Goal: Task Accomplishment & Management: Manage account settings

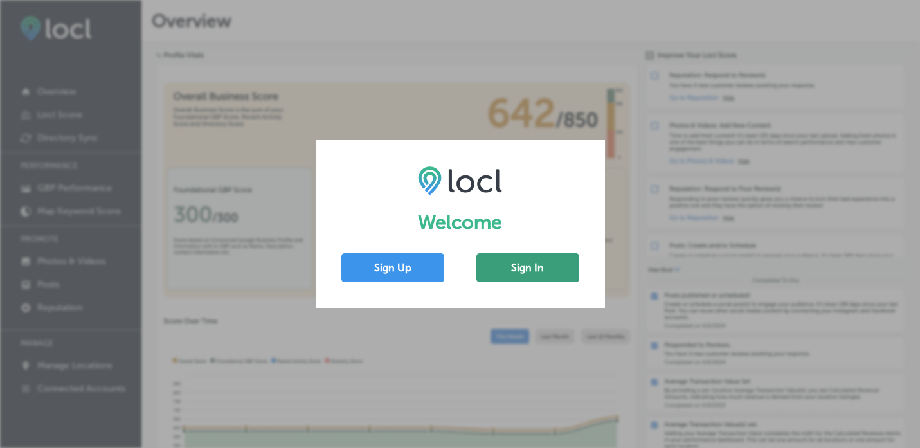
click at [526, 262] on button "Sign In" at bounding box center [528, 267] width 103 height 29
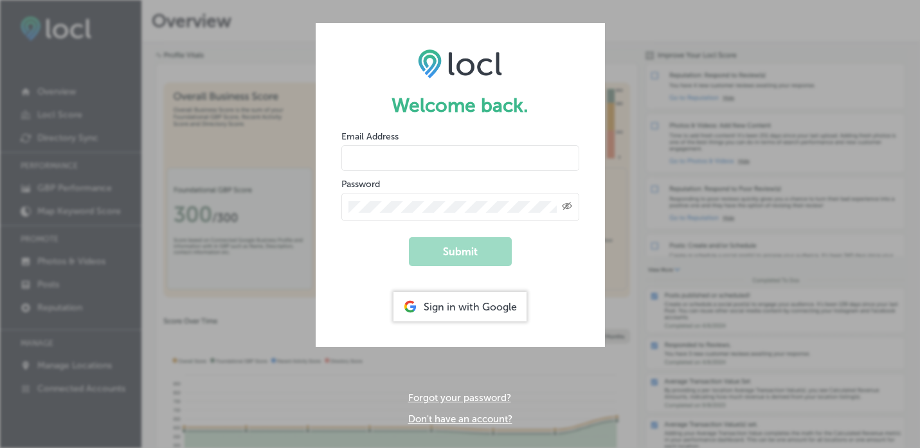
type input "[EMAIL_ADDRESS][DOMAIN_NAME]"
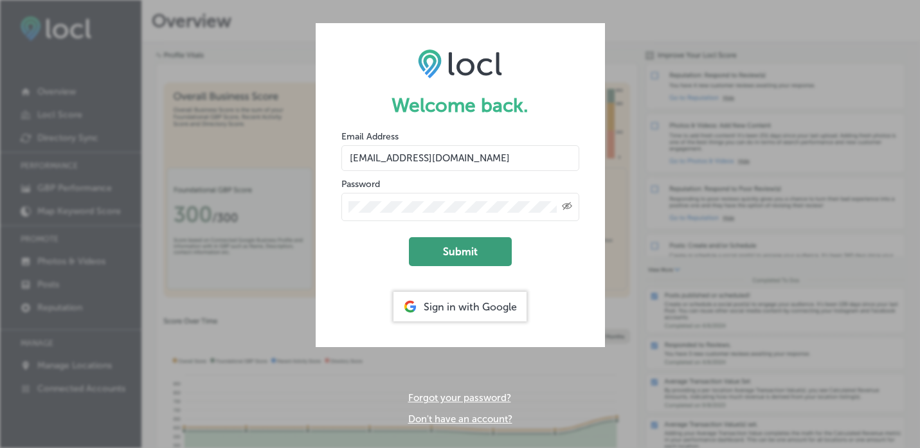
click at [460, 254] on button "Submit" at bounding box center [460, 251] width 103 height 29
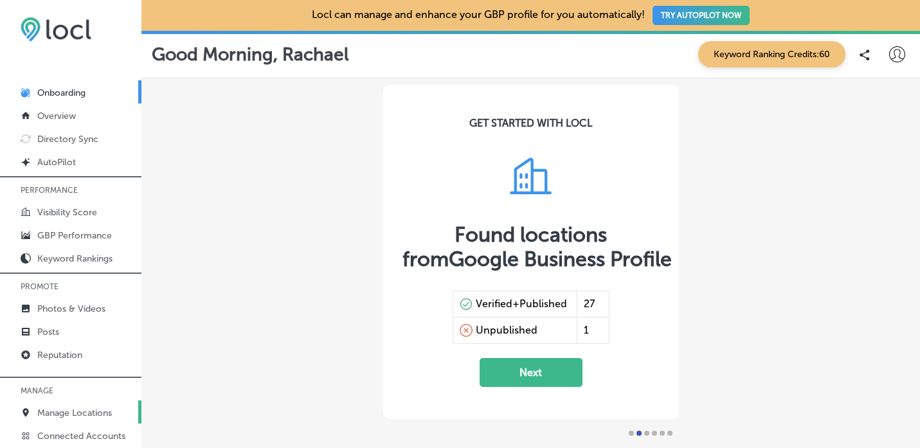
click at [73, 410] on p "Manage Locations" at bounding box center [74, 413] width 75 height 11
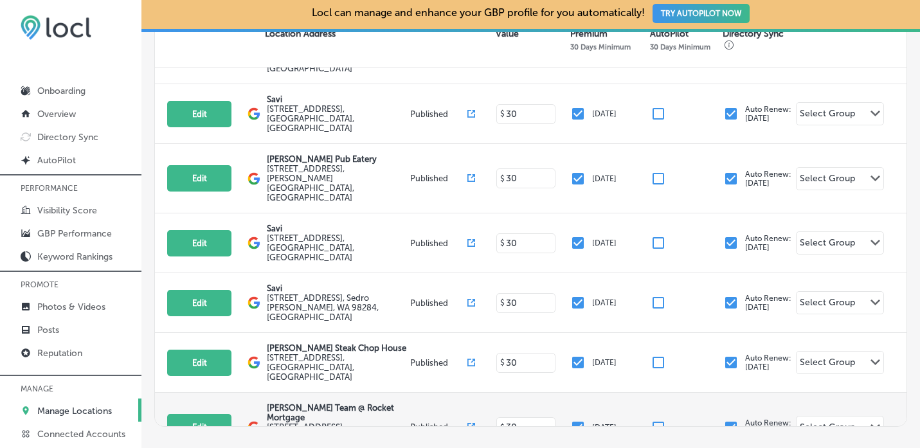
scroll to position [237, 0]
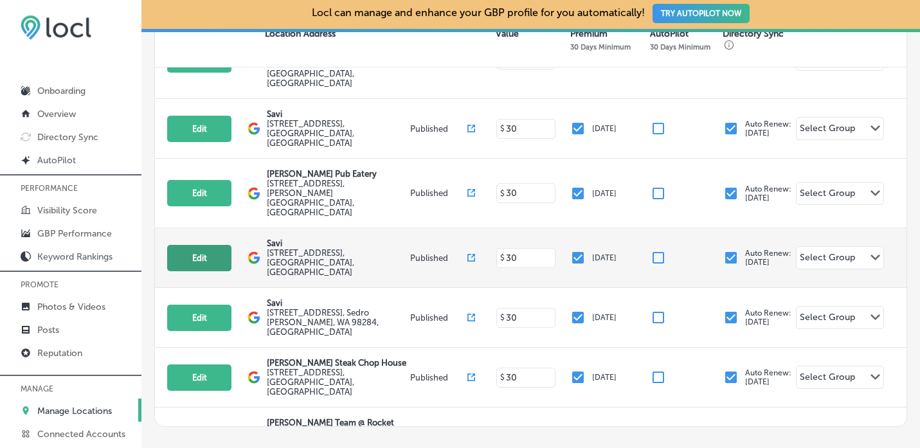
click at [202, 245] on button "Edit" at bounding box center [199, 258] width 64 height 26
select select "US"
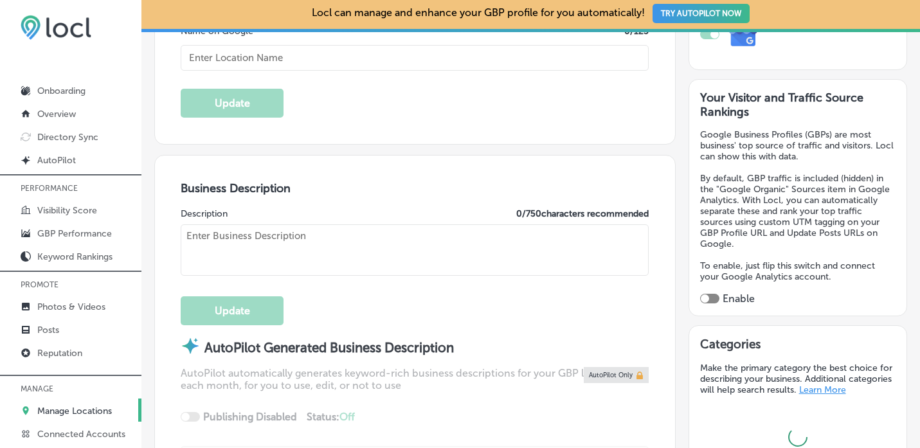
scroll to position [304, 0]
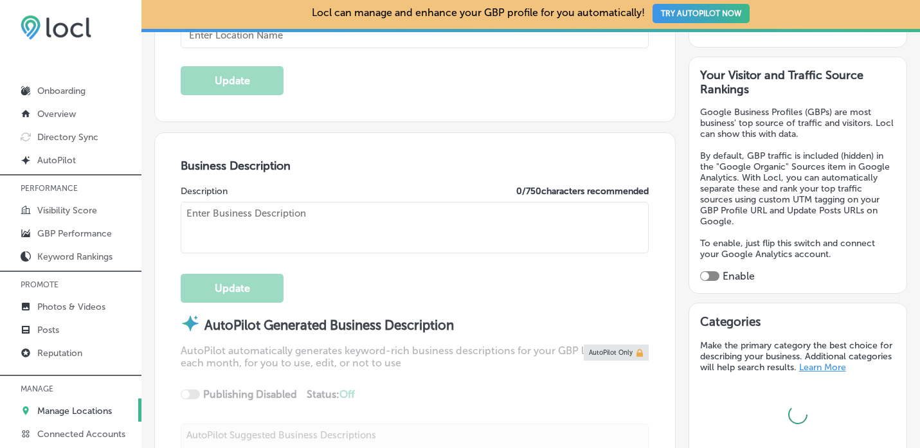
type input "[URL][DOMAIN_NAME]"
type textarea "SaviBank is your trusted partner for personal and business banking solutions. W…"
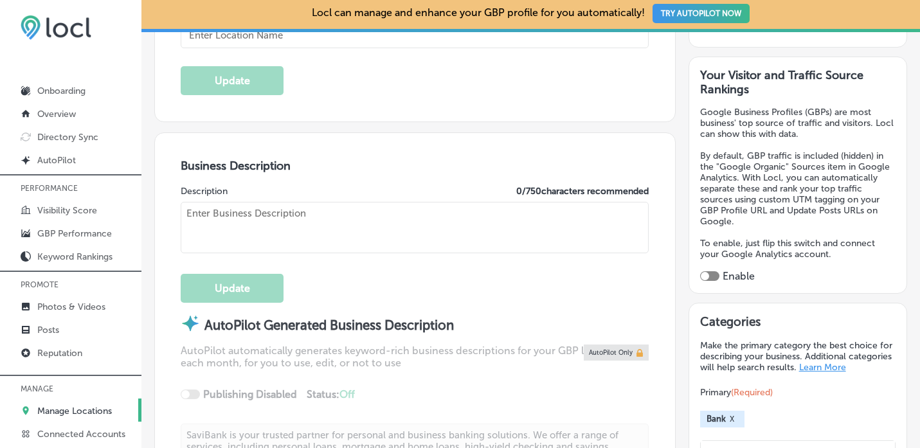
type input "[STREET_ADDRESS]"
type input "[GEOGRAPHIC_DATA][PERSON_NAME]"
type input "98273"
type input "US"
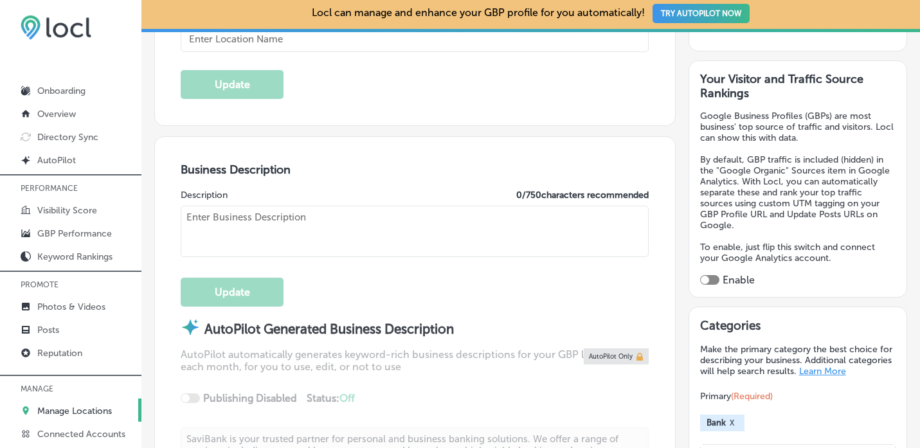
type textarea "Savi is your go-to destination for personal loans, mortgages, and business bank…"
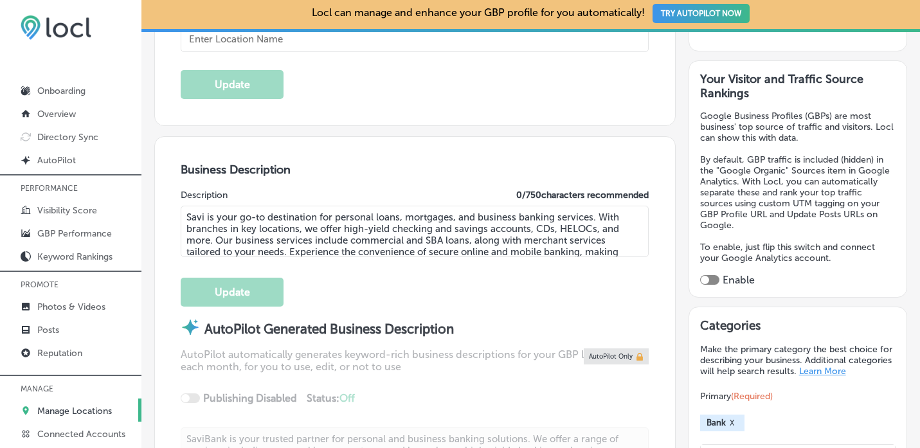
checkbox input "true"
type input "[PHONE_NUMBER]"
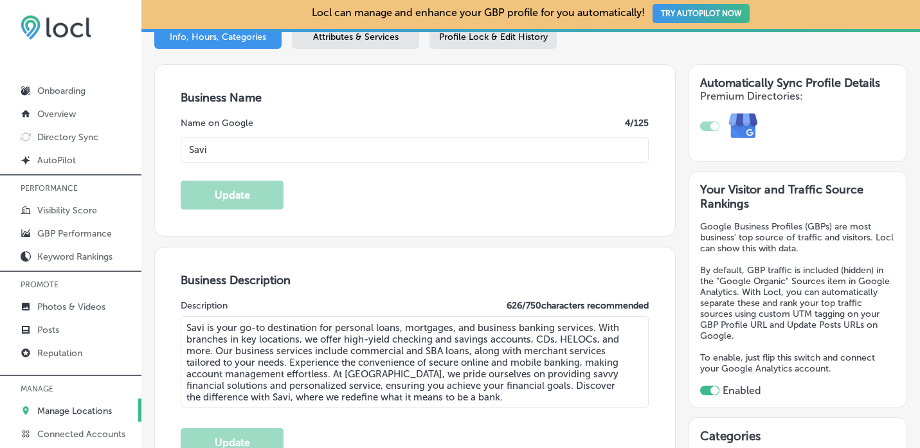
scroll to position [145, 0]
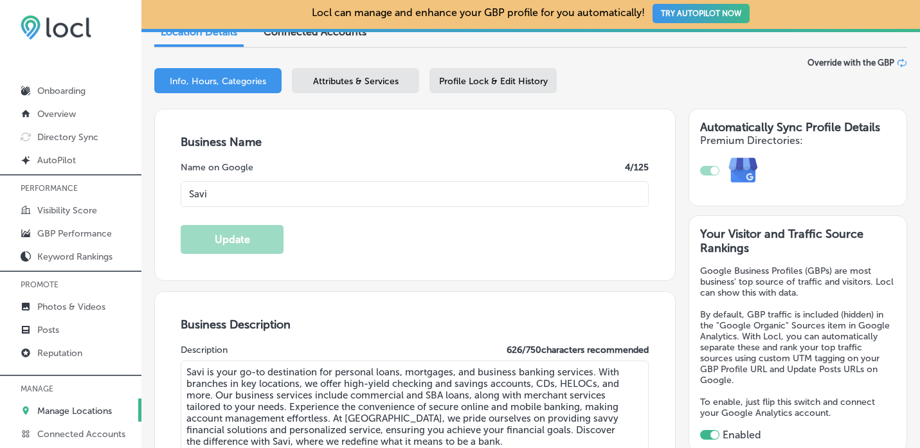
click at [318, 188] on input "Savi" at bounding box center [415, 194] width 468 height 26
type input "SaviBank"
click at [258, 243] on button "Update" at bounding box center [232, 239] width 103 height 29
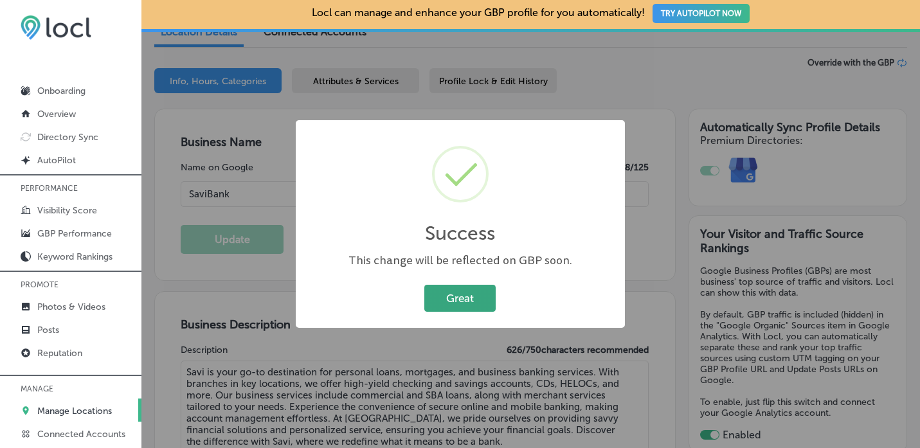
click at [477, 291] on button "Great" at bounding box center [459, 298] width 71 height 26
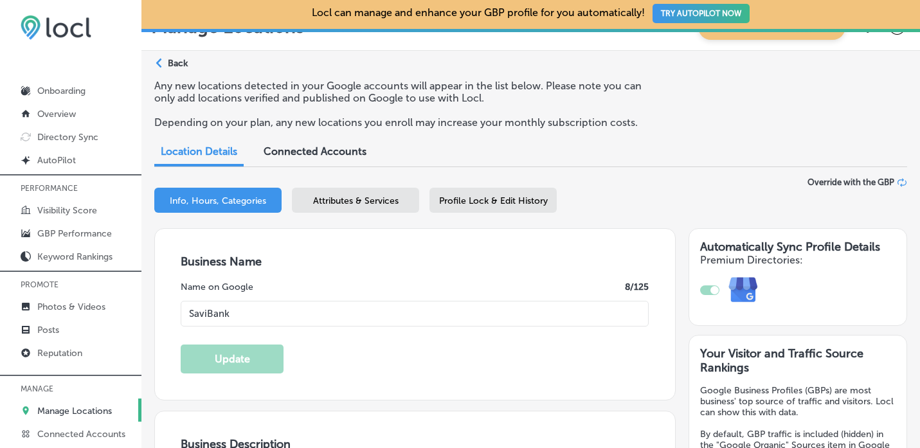
scroll to position [0, 0]
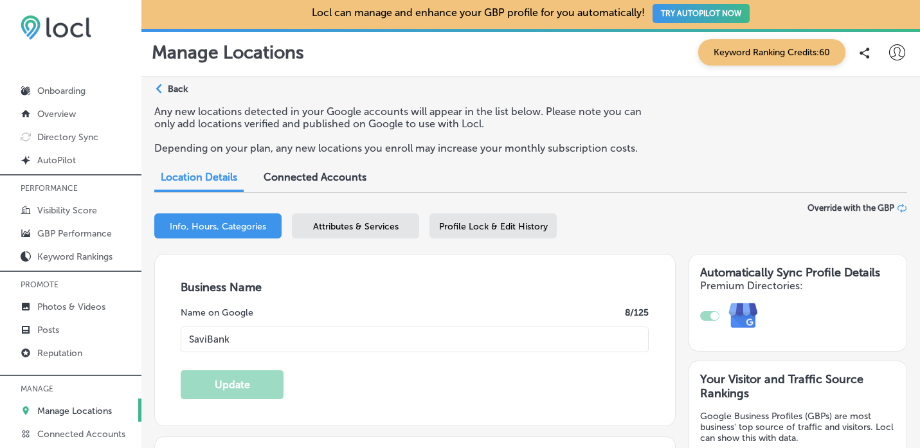
click at [160, 91] on icon "Path Created with Sketch." at bounding box center [159, 89] width 6 height 10
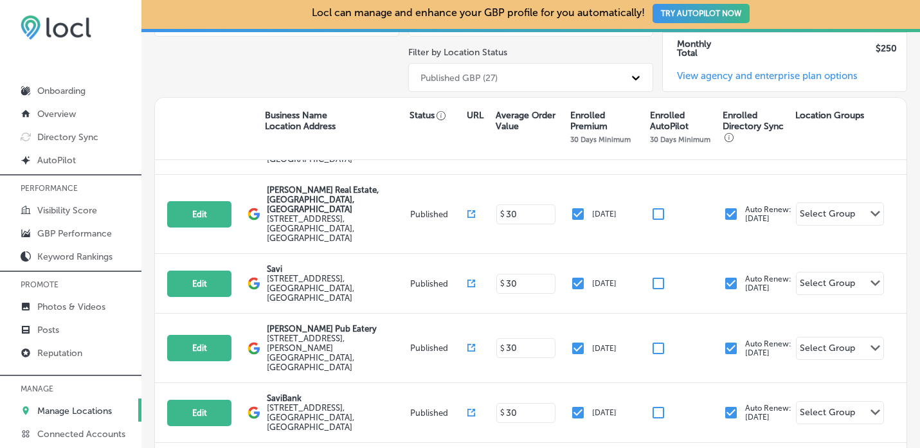
scroll to position [180, 0]
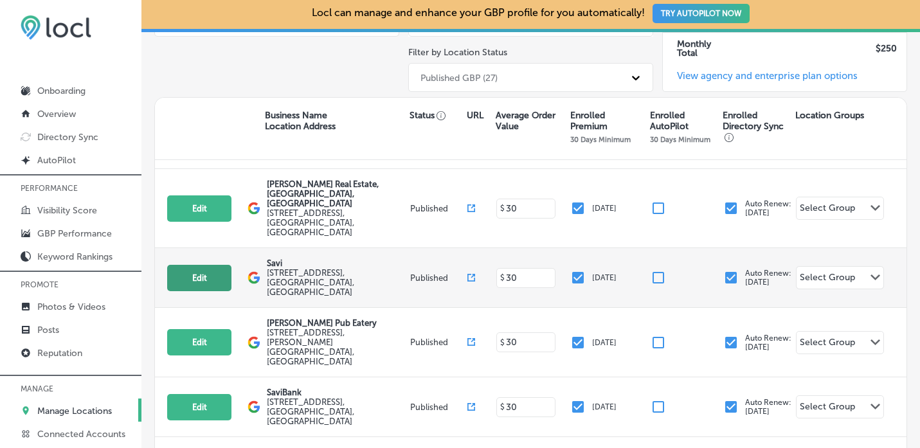
click at [204, 265] on button "Edit" at bounding box center [199, 278] width 64 height 26
select select "US"
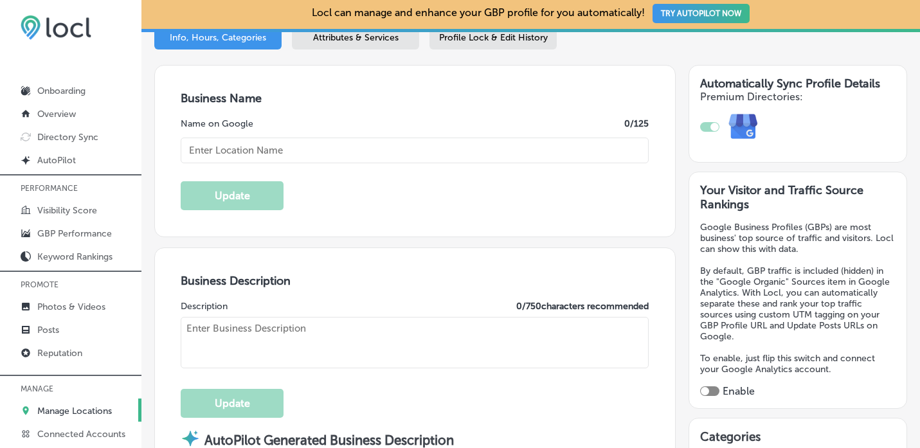
scroll to position [212, 0]
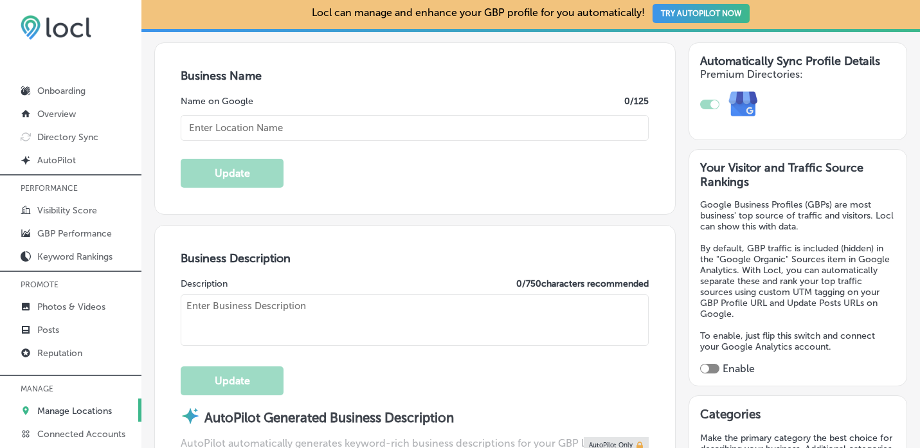
checkbox input "true"
type textarea "Savi is your go-to destination for personal loans, mortgages, and business bank…"
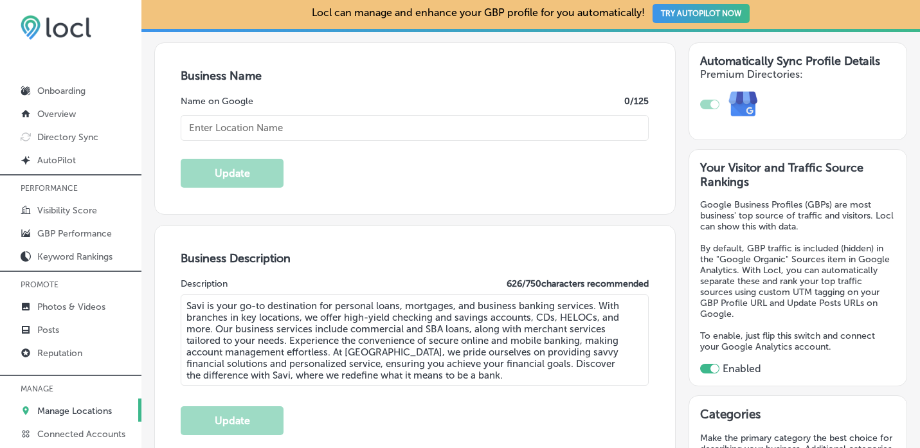
type textarea "SaviBank is your go-to destination for personal loans, mortgages, and business …"
type input "[STREET_ADDRESS]"
type input "Bellingham"
type input "98225"
type input "US"
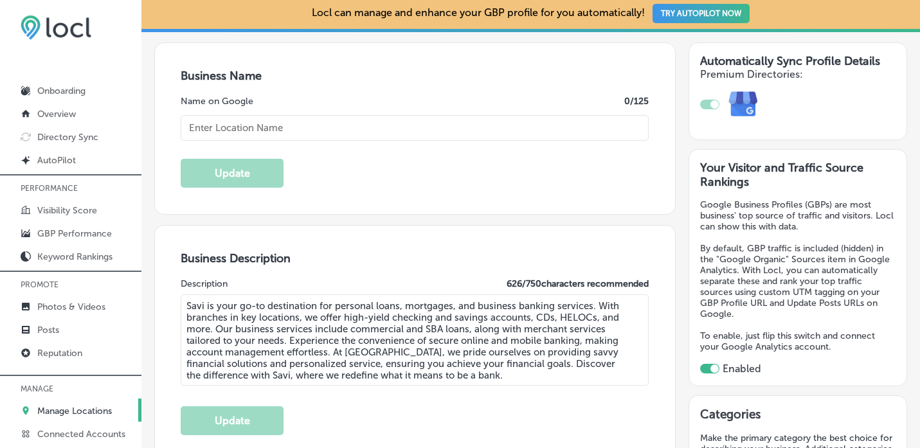
type input "[URL][DOMAIN_NAME]"
type input "Savi"
type input "[PHONE_NUMBER]"
click at [281, 127] on input "Savi" at bounding box center [415, 128] width 468 height 26
type input "SaviBank"
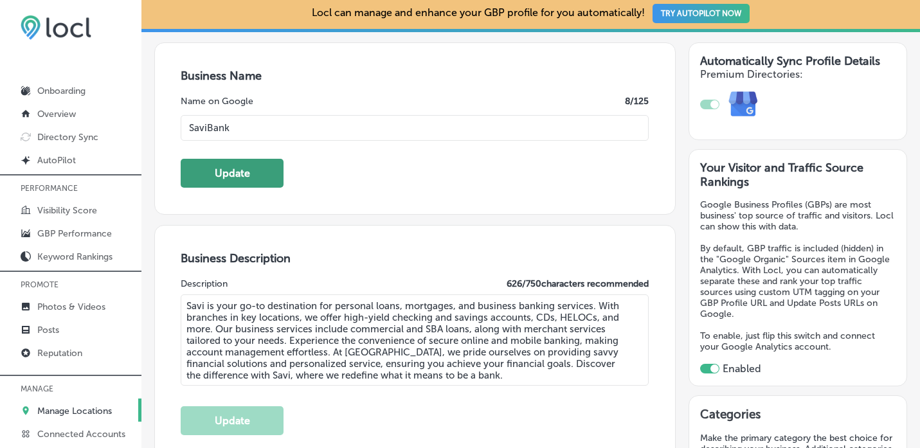
click at [268, 167] on button "Update" at bounding box center [232, 173] width 103 height 29
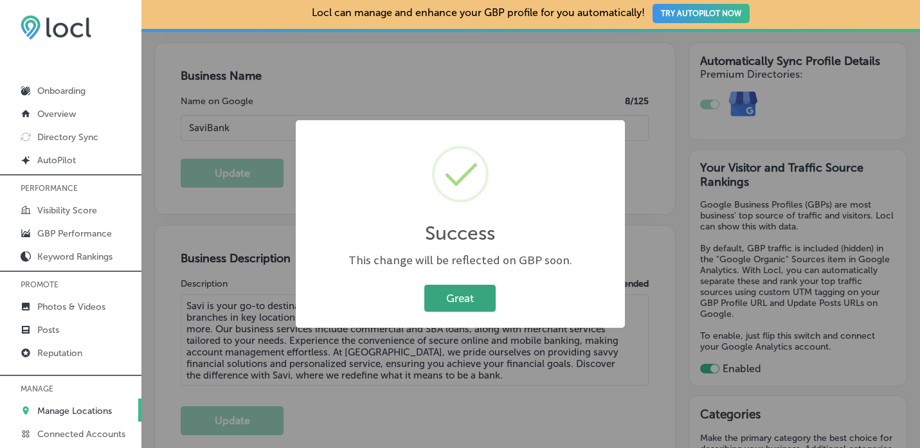
click at [451, 299] on button "Great" at bounding box center [459, 298] width 71 height 26
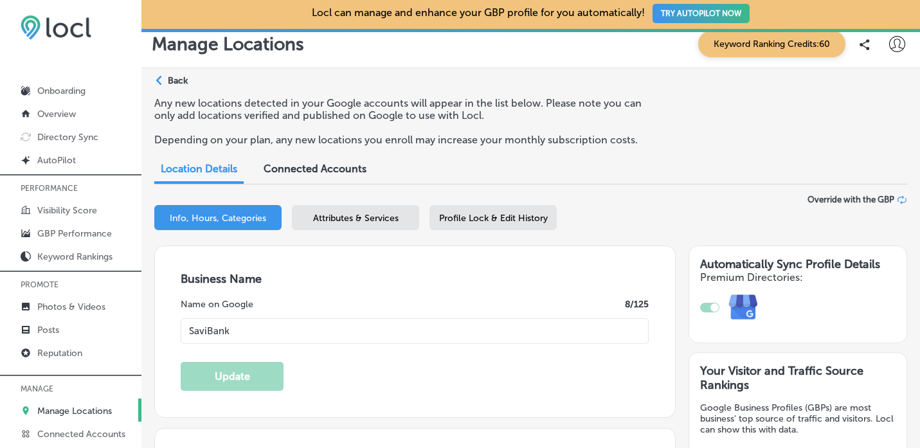
scroll to position [9, 0]
click at [167, 78] on div "Path Created with Sketch. Back" at bounding box center [170, 85] width 33 height 23
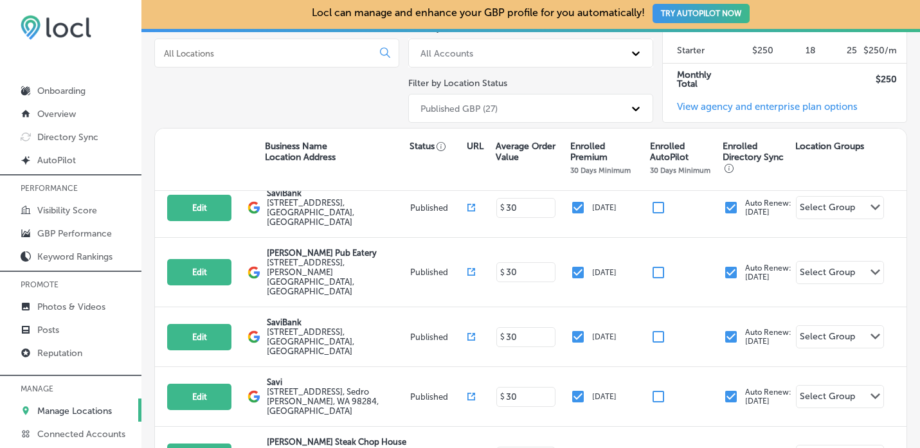
scroll to position [293, 0]
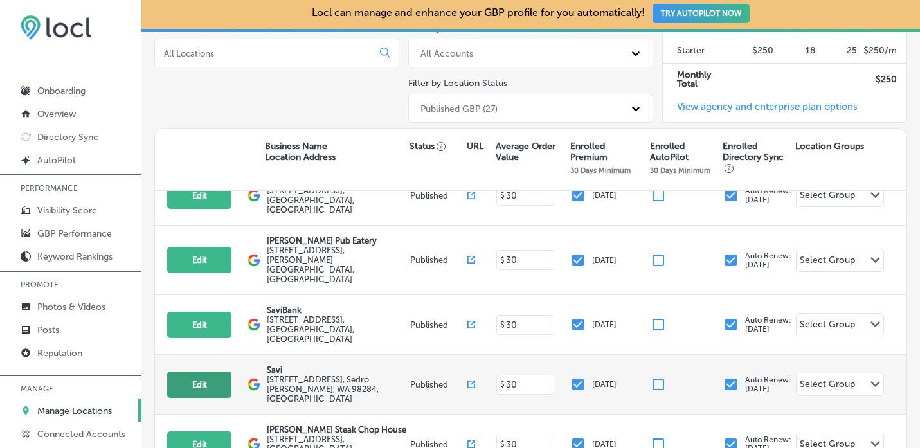
click at [209, 372] on button "Edit" at bounding box center [199, 385] width 64 height 26
select select "US"
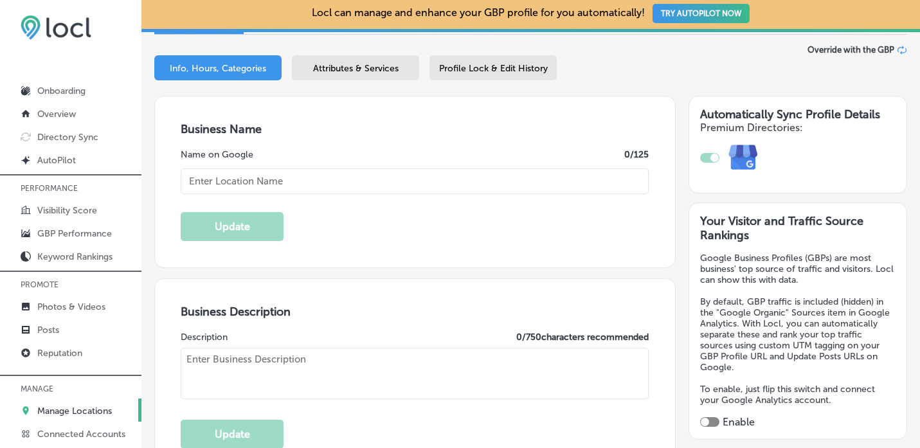
scroll to position [181, 0]
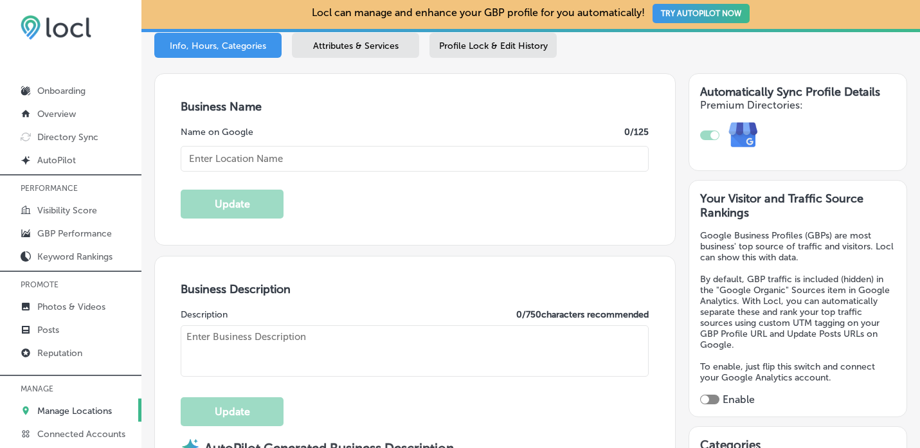
checkbox input "true"
type textarea "Savi is your go-to destination for personal loans, mortgages, and business bank…"
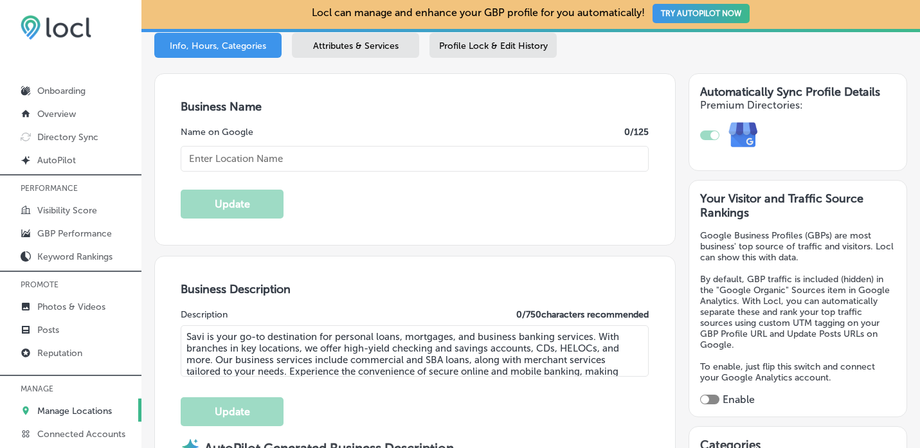
type input "[PHONE_NUMBER]"
type input "[URL][DOMAIN_NAME]"
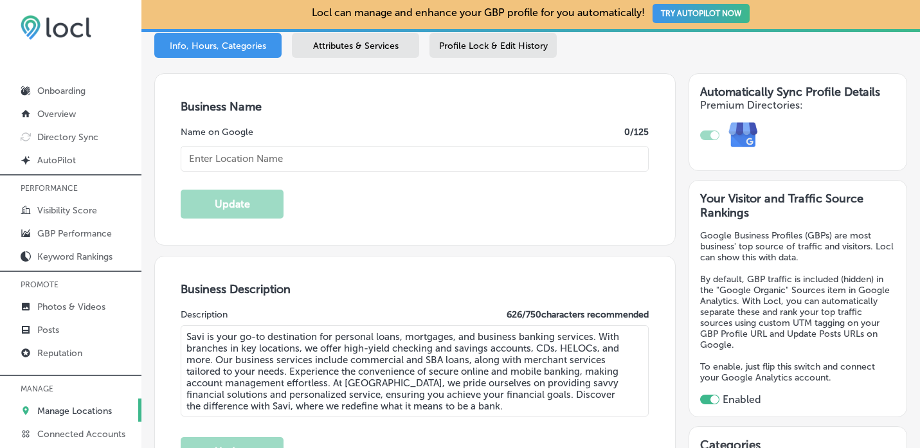
type textarea "SaviBank is your trusted partner for personal loans, mortgages, and business ba…"
type input "Savi"
type input "[STREET_ADDRESS]"
type input "Sedro [PERSON_NAME]"
type input "98284"
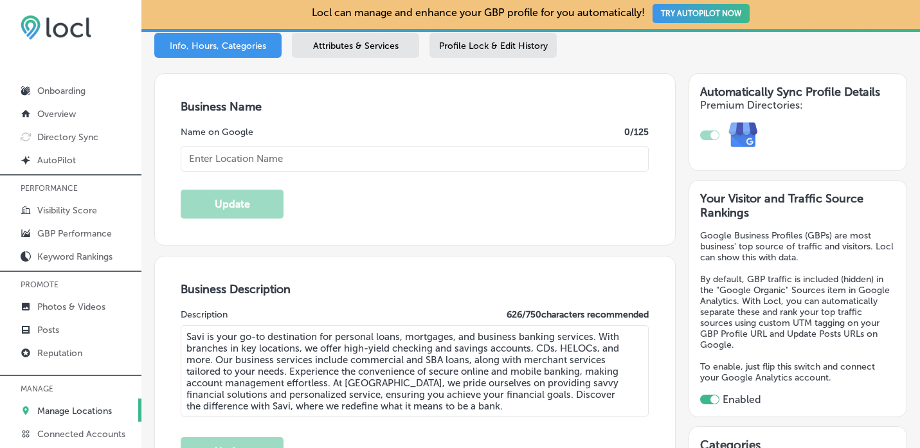
type input "US"
click at [261, 160] on input "Savi" at bounding box center [415, 159] width 468 height 26
type input "SaviBank"
click at [262, 210] on button "Update" at bounding box center [232, 204] width 103 height 29
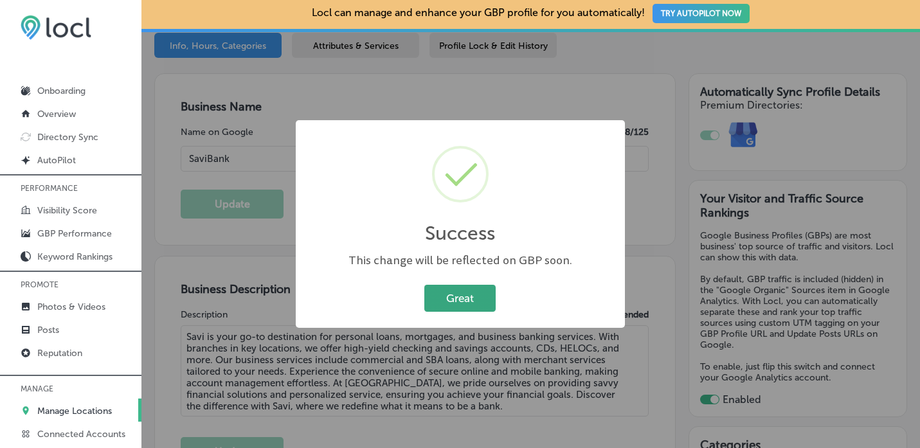
click at [461, 305] on button "Great" at bounding box center [459, 298] width 71 height 26
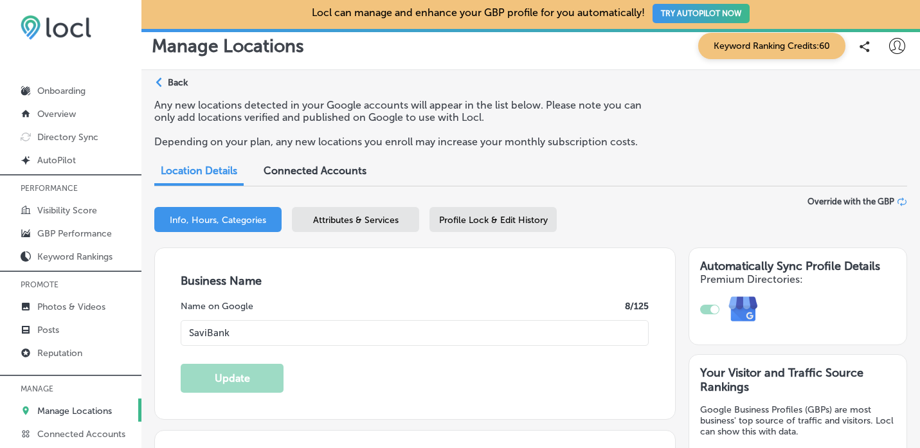
scroll to position [8, 0]
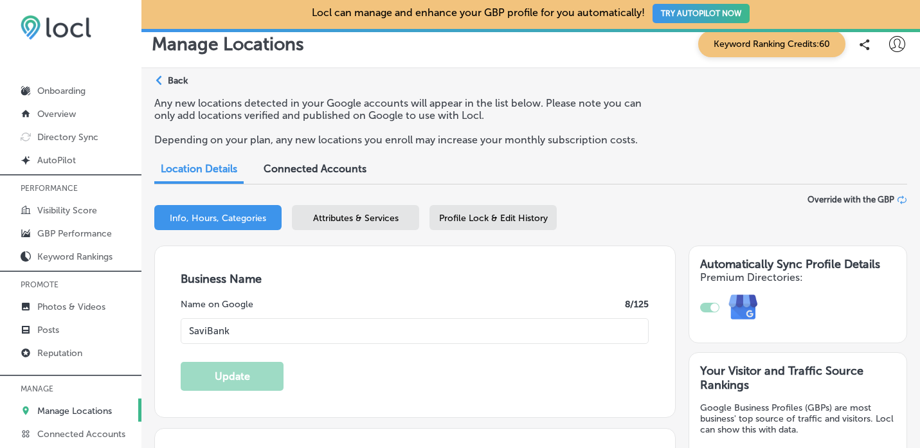
click at [164, 77] on div "Path Created with Sketch." at bounding box center [161, 81] width 10 height 10
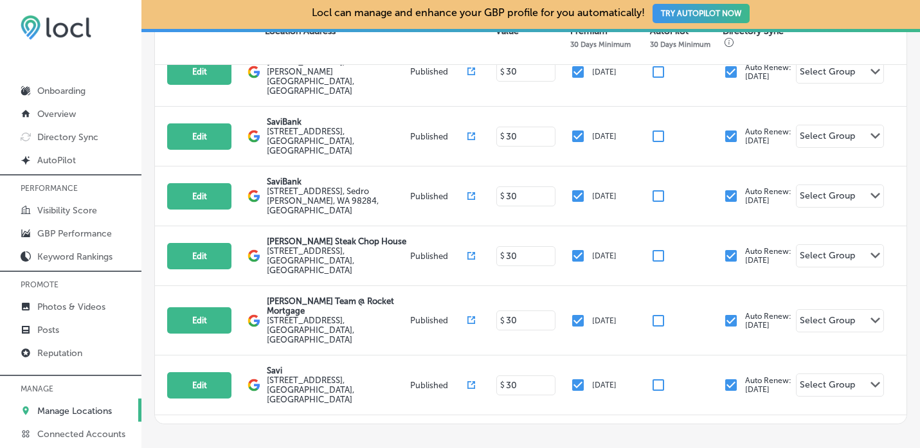
scroll to position [360, 0]
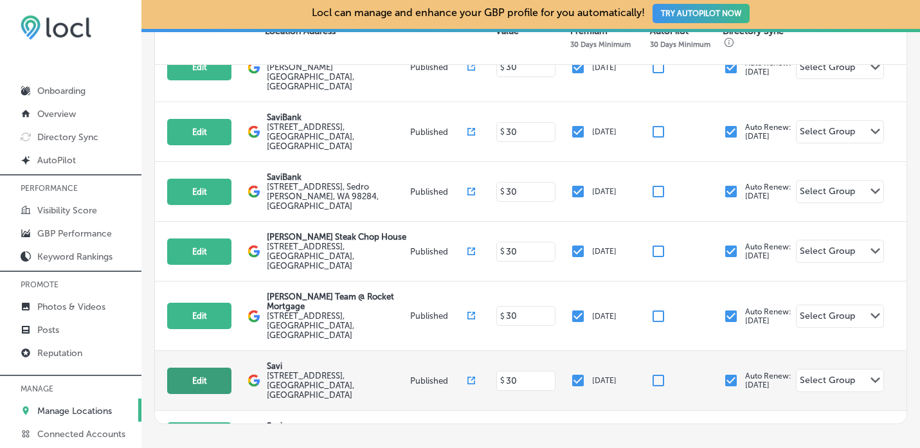
click at [210, 368] on button "Edit" at bounding box center [199, 381] width 64 height 26
select select "US"
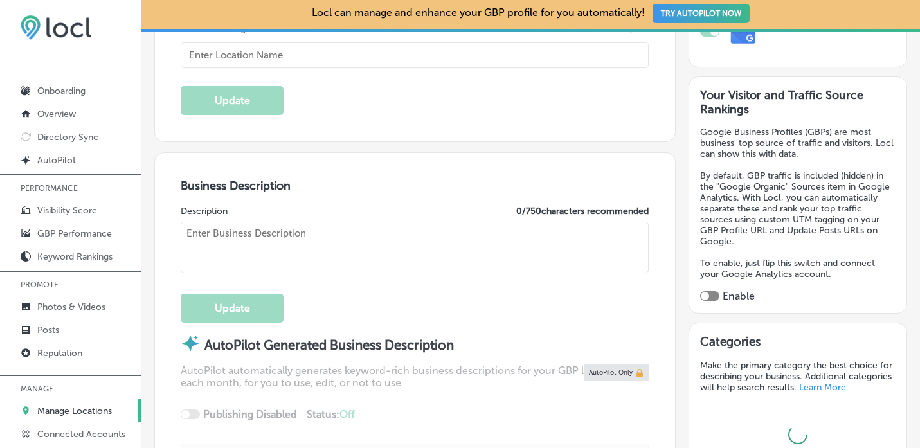
scroll to position [307, 0]
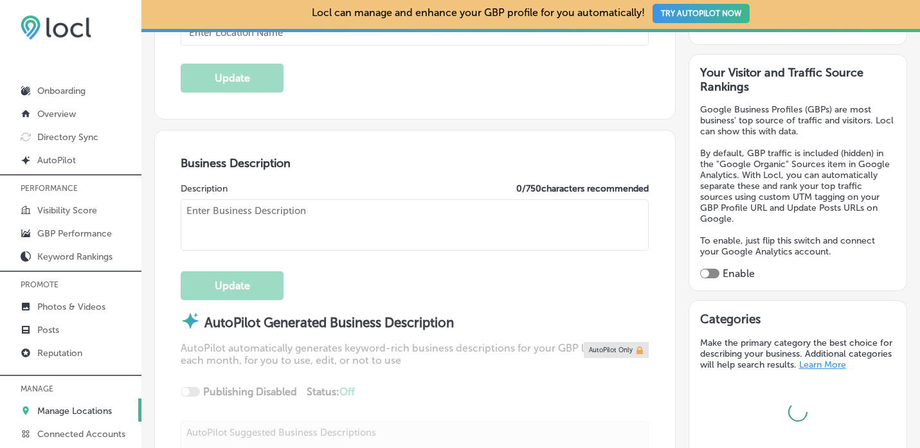
checkbox input "true"
type input "[URL][DOMAIN_NAME]"
type input "[PHONE_NUMBER]"
type textarea "Savi is your go-to destination for personal loans, mortgages, and business bank…"
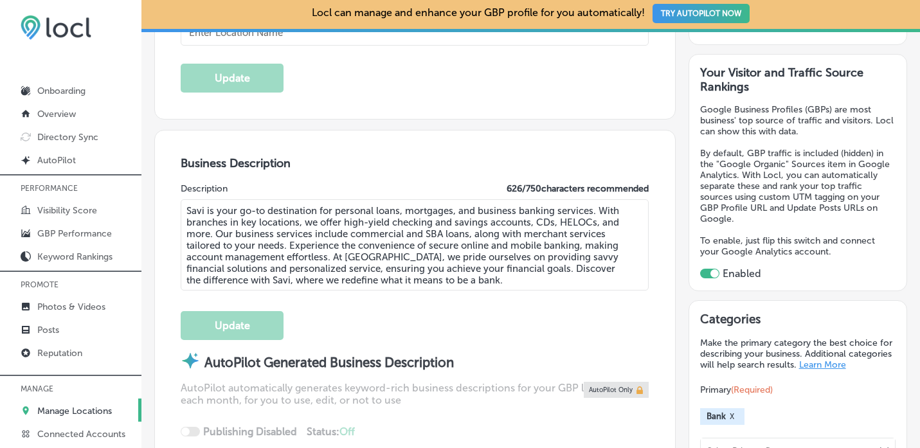
type textarea "SaviBank is your go-to financial partner, offering a range of services from per…"
type input "[STREET_ADDRESS]"
type input "[GEOGRAPHIC_DATA]"
type input "98233"
type input "US"
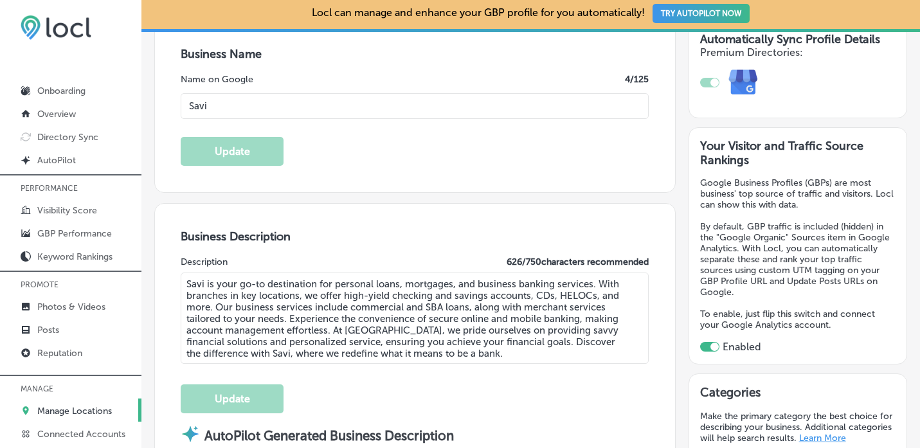
scroll to position [226, 0]
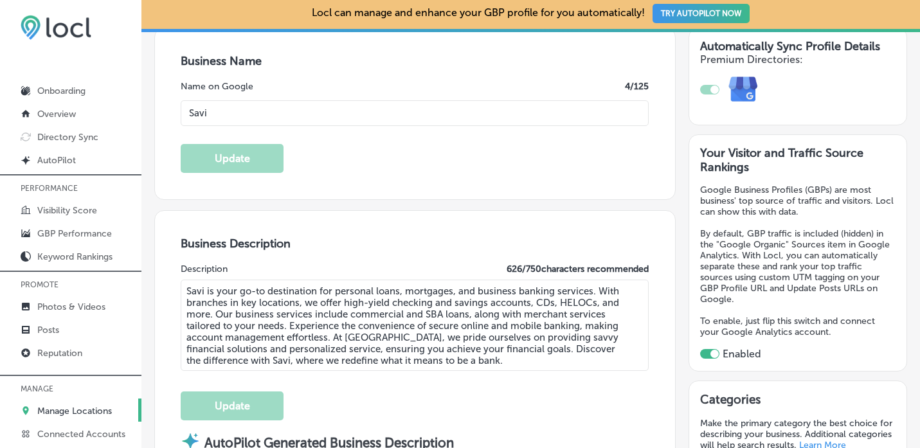
click at [235, 112] on input "Savi" at bounding box center [415, 113] width 468 height 26
type input "SaviBank"
click at [233, 161] on button "Update" at bounding box center [232, 158] width 103 height 29
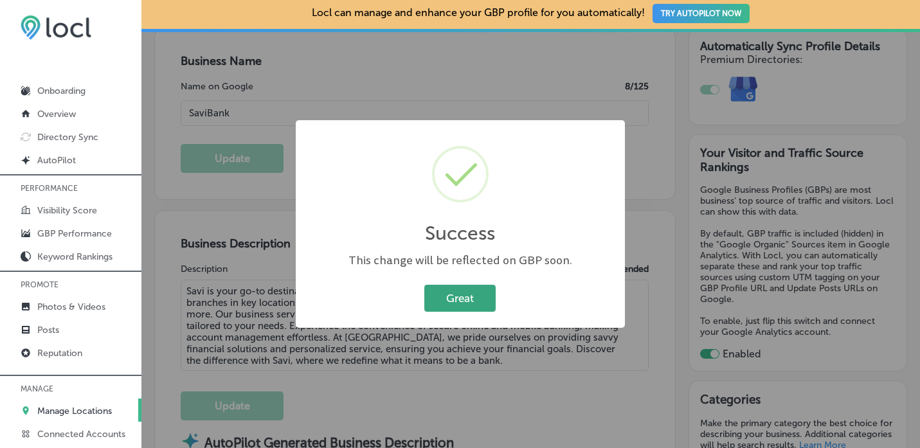
click at [450, 305] on button "Great" at bounding box center [459, 298] width 71 height 26
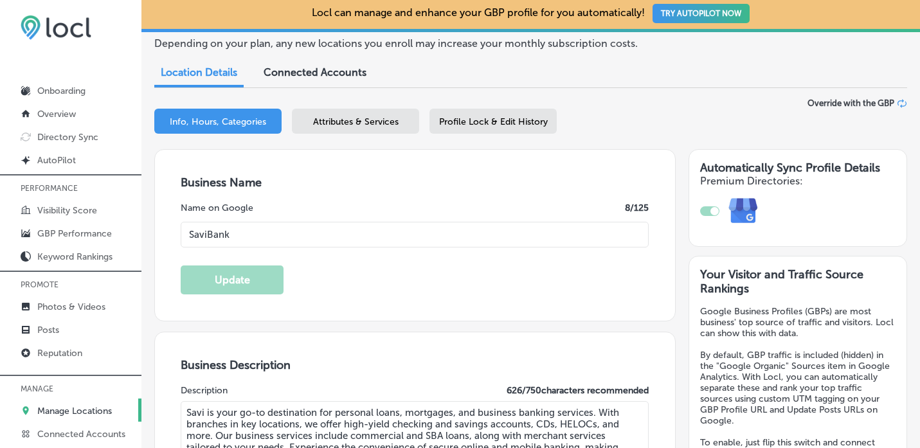
scroll to position [0, 0]
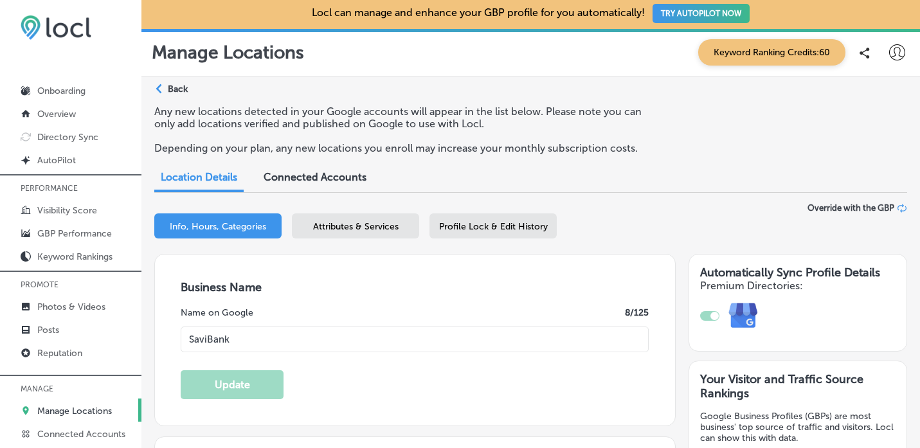
click at [167, 86] on div "Path Created with Sketch. Back" at bounding box center [170, 94] width 33 height 23
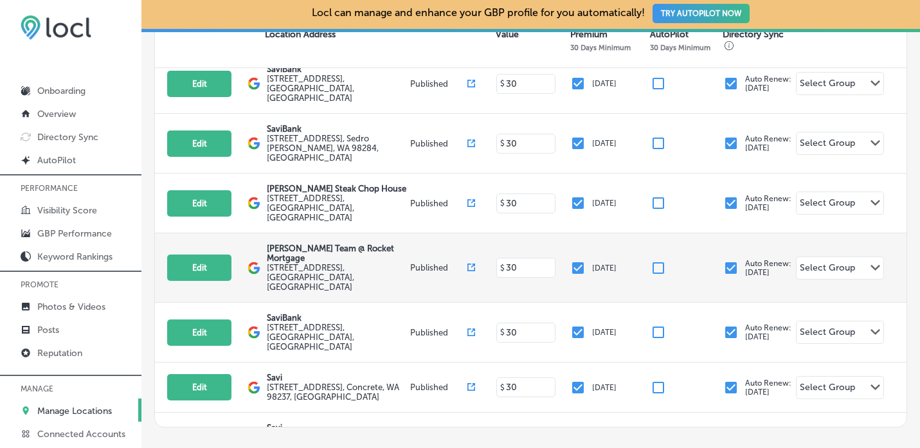
scroll to position [414, 0]
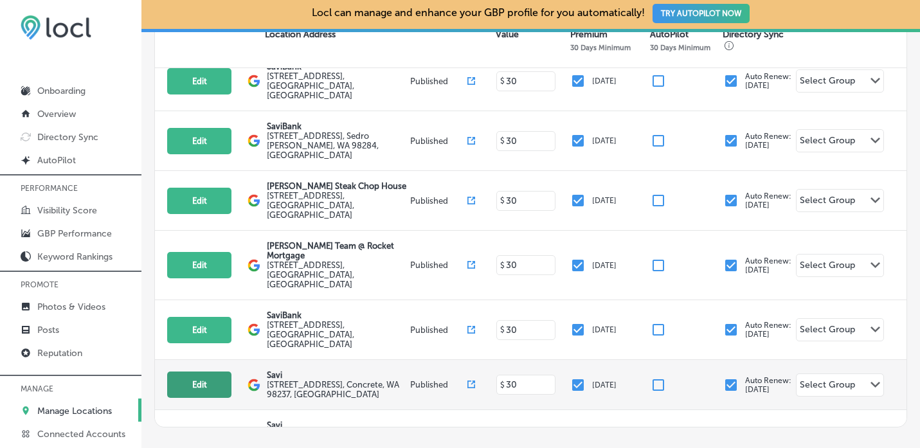
click at [208, 372] on button "Edit" at bounding box center [199, 385] width 64 height 26
select select "US"
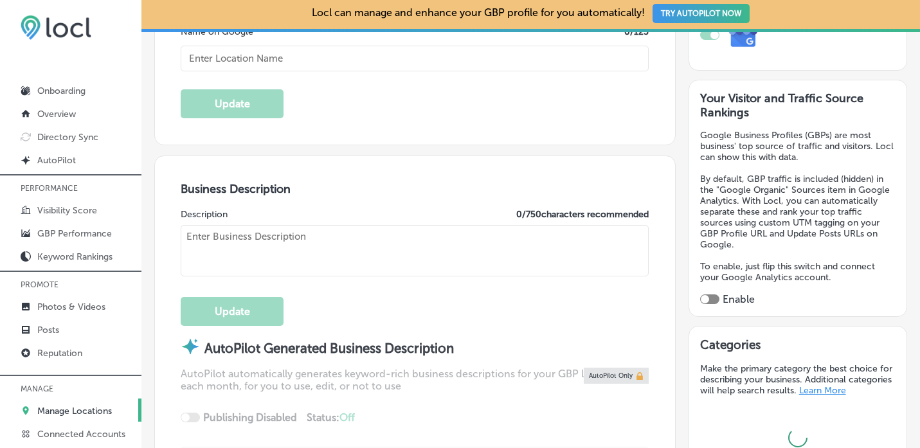
scroll to position [304, 0]
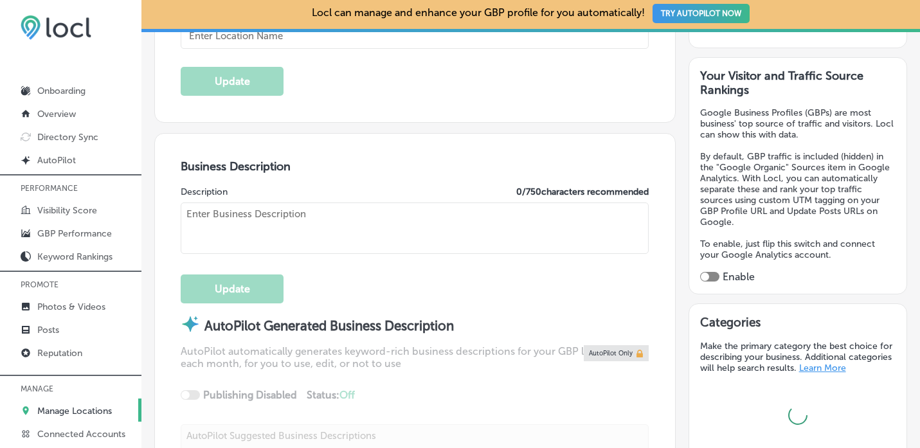
checkbox input "true"
type textarea "SaviBank is your trusted partner for personal and business banking solutions. W…"
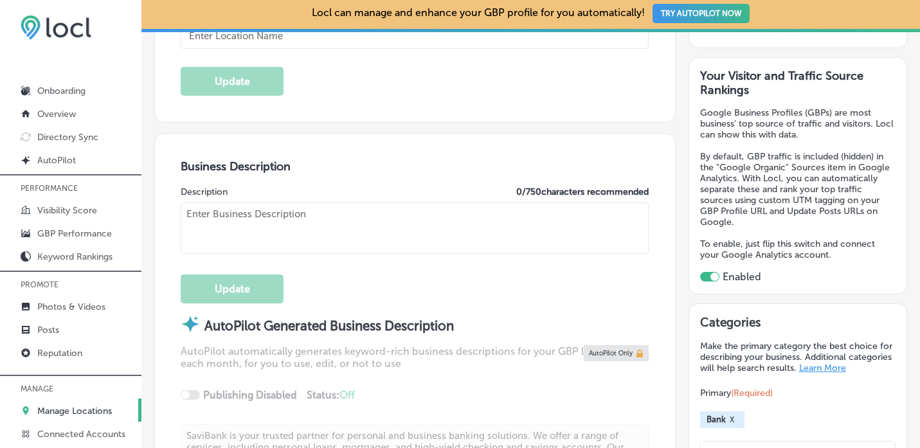
type input "[URL][DOMAIN_NAME]"
type input "[PHONE_NUMBER]"
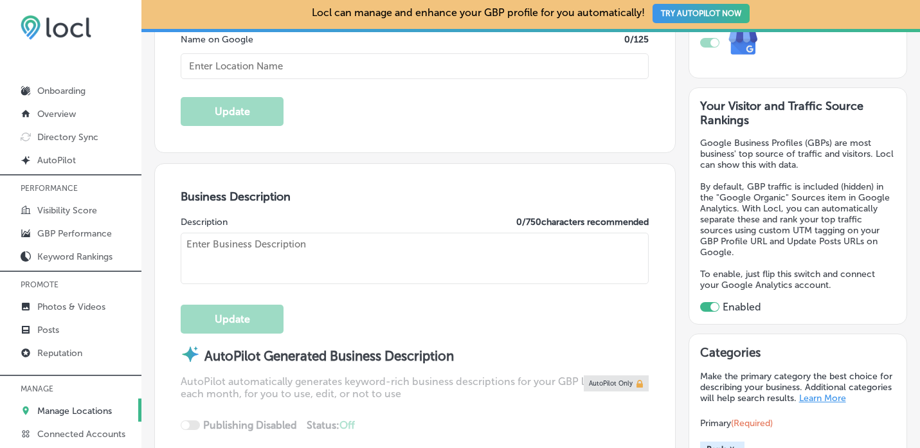
type input "Savi"
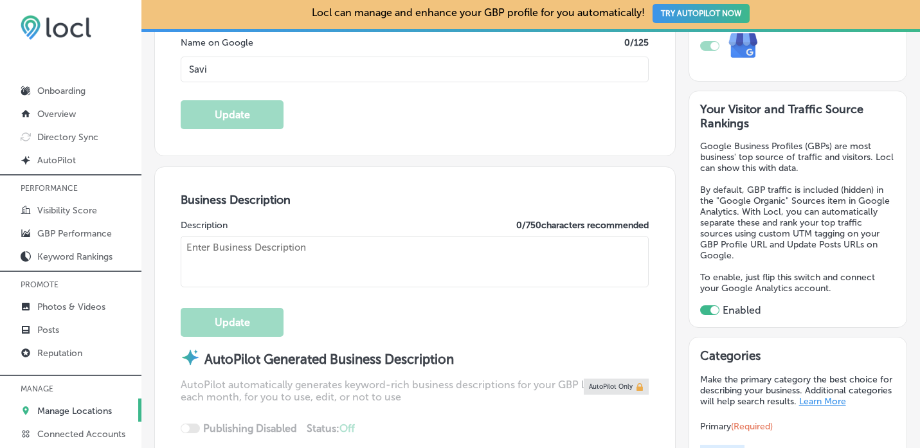
type input "[STREET_ADDRESS]"
type input "Concrete"
type input "98237"
type input "US"
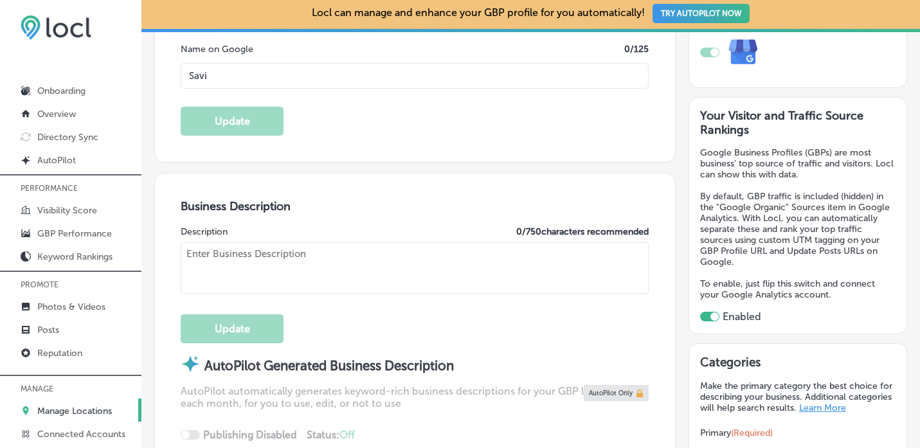
type textarea "Savi is your go-to destination for personal loans, mortgages, and business bank…"
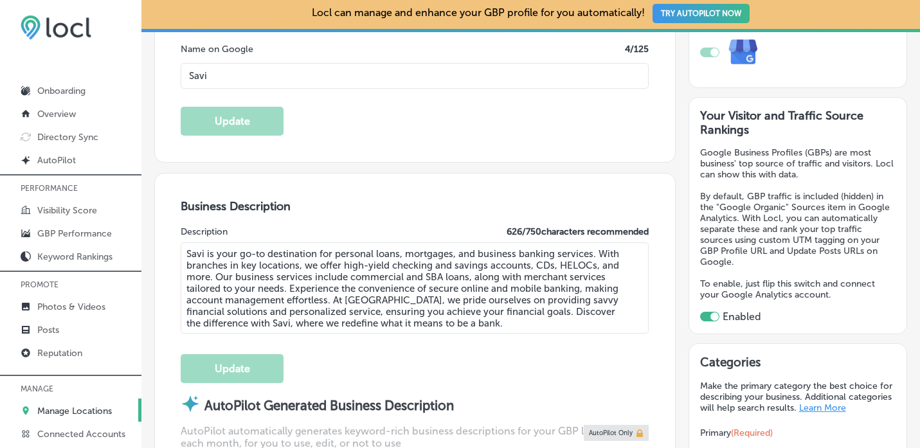
scroll to position [253, 0]
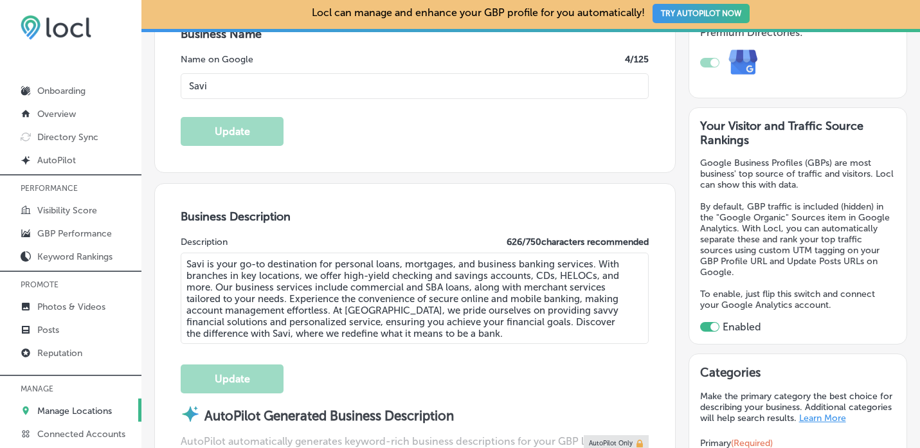
click at [257, 84] on input "Savi" at bounding box center [415, 86] width 468 height 26
type input "SaviBank"
click at [257, 129] on button "Update" at bounding box center [232, 131] width 103 height 29
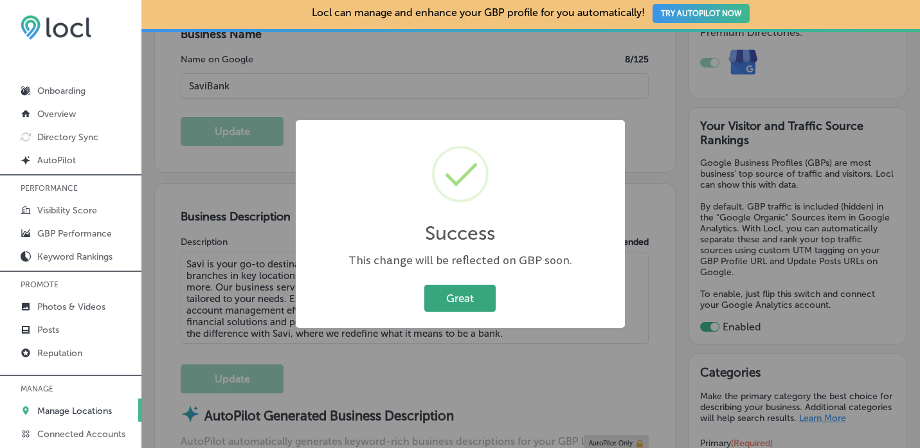
click at [450, 302] on button "Great" at bounding box center [459, 298] width 71 height 26
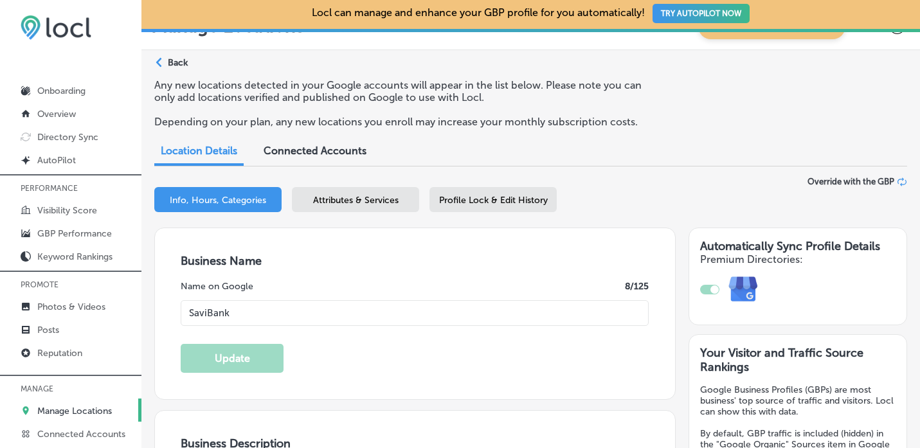
scroll to position [0, 0]
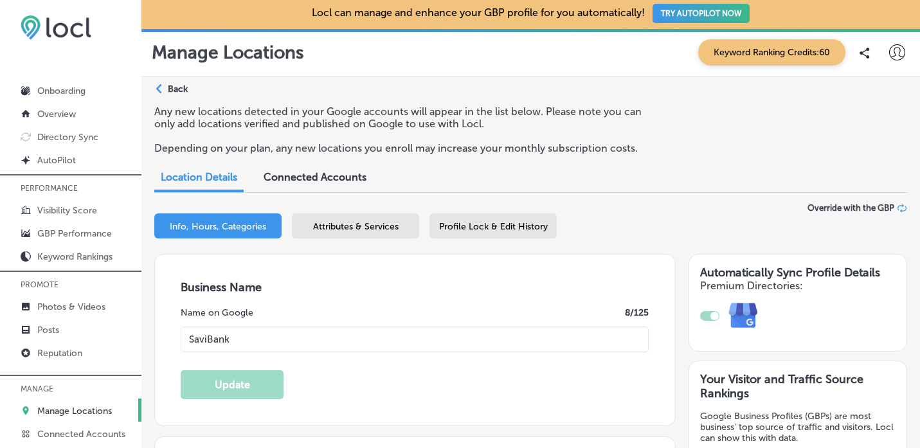
click at [158, 87] on polygon at bounding box center [159, 89] width 6 height 10
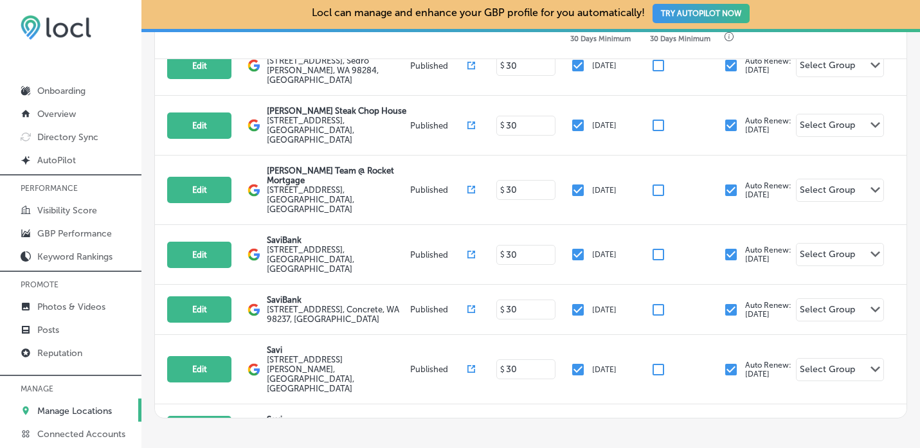
scroll to position [520, 0]
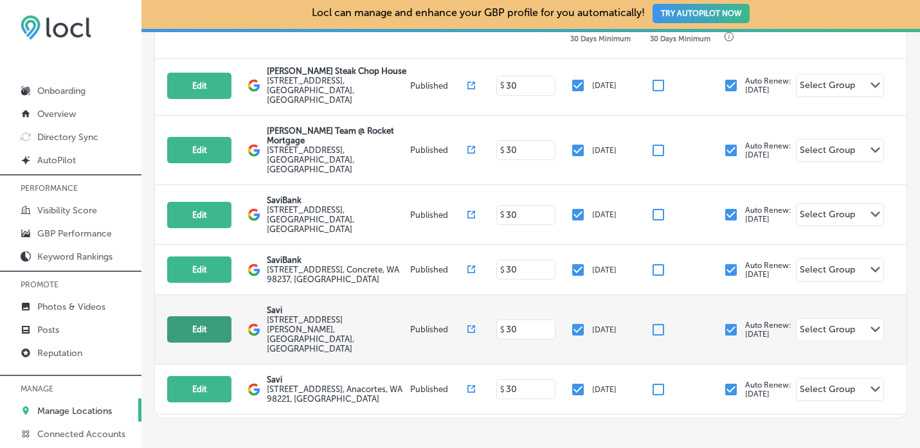
click at [214, 316] on button "Edit" at bounding box center [199, 329] width 64 height 26
select select "US"
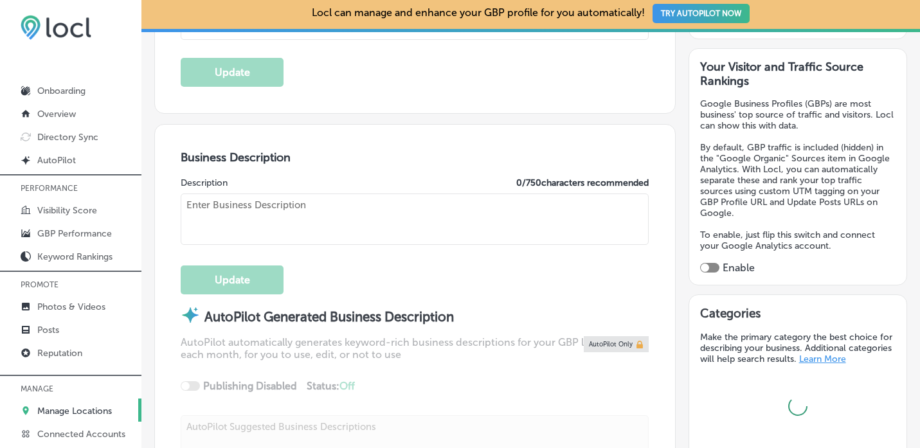
checkbox input "true"
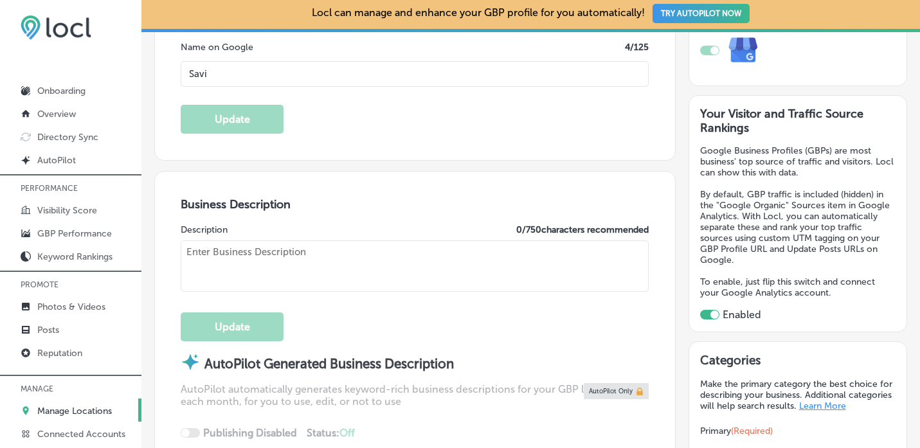
type input "Savi"
type input "208 [GEOGRAPHIC_DATA][PERSON_NAME]"
type input "Suite 100"
type input "[GEOGRAPHIC_DATA][PERSON_NAME]"
type input "98273"
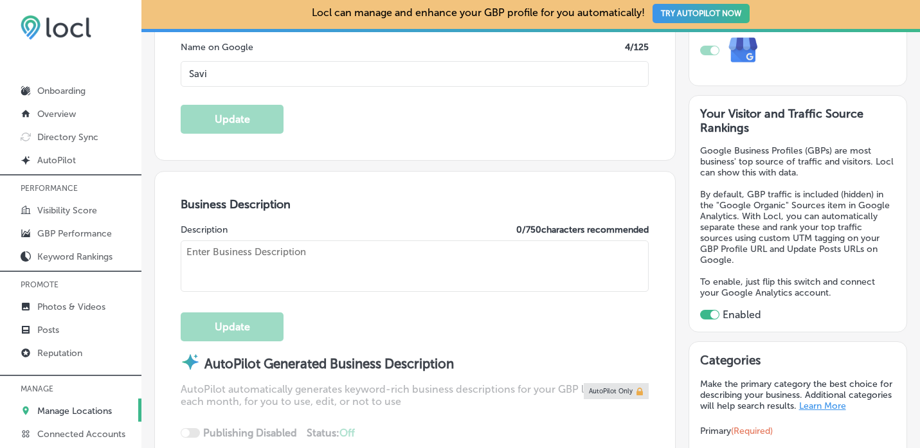
type input "US"
type input "[URL][DOMAIN_NAME]"
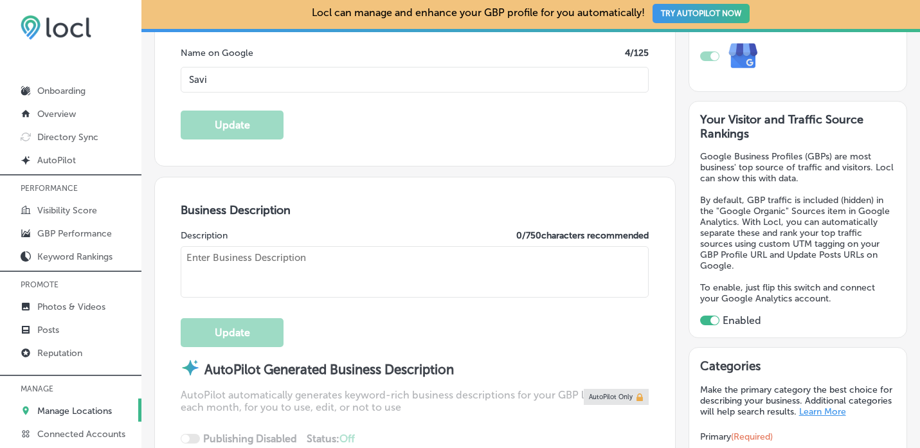
type textarea "SaviBank is your trusted partner for personal loans, mortgages, and business ba…"
type input "[PHONE_NUMBER]"
type textarea "Savi is your go-to destination for personal loans, mortgages, and business bank…"
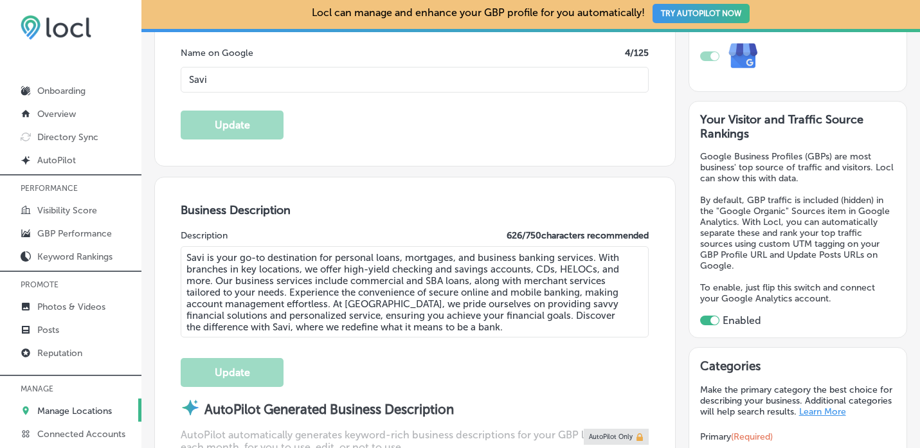
click at [244, 81] on input "Savi" at bounding box center [415, 80] width 468 height 26
type input "SaviBank"
click at [251, 122] on button "Update" at bounding box center [232, 125] width 103 height 29
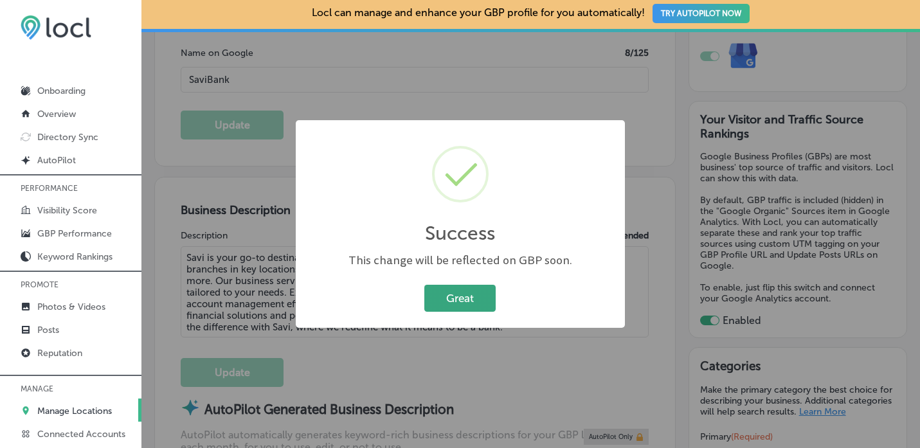
click at [460, 299] on button "Great" at bounding box center [459, 298] width 71 height 26
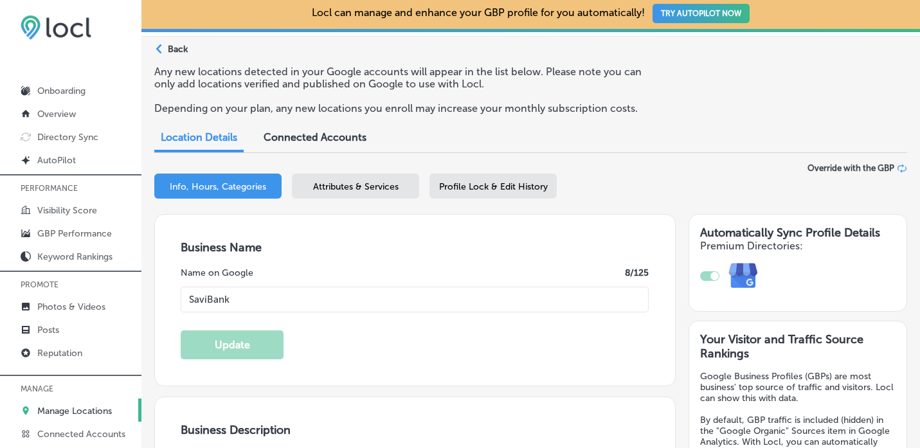
scroll to position [0, 0]
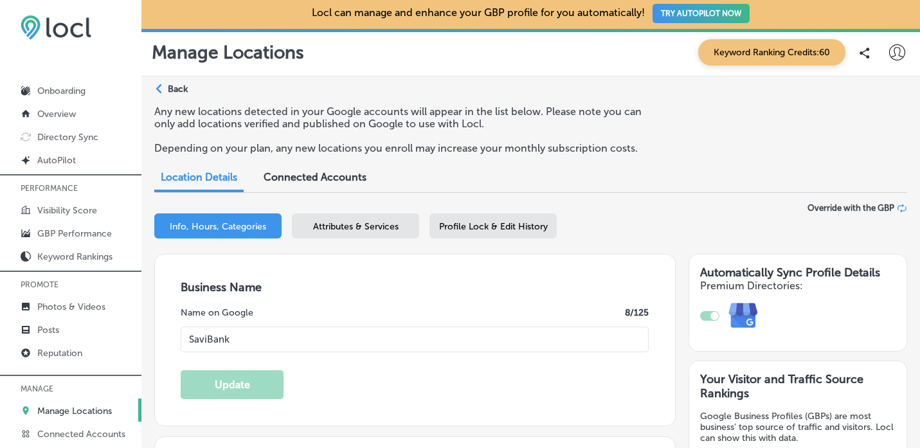
click at [161, 89] on icon "Path Created with Sketch." at bounding box center [159, 89] width 6 height 10
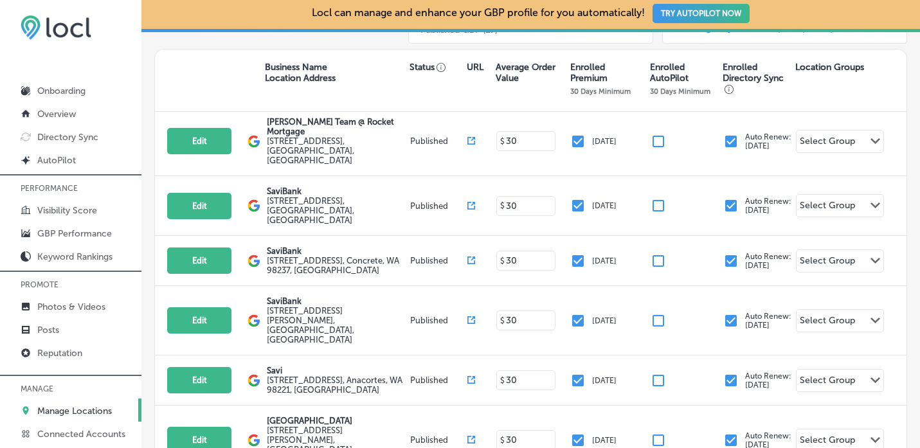
scroll to position [584, 0]
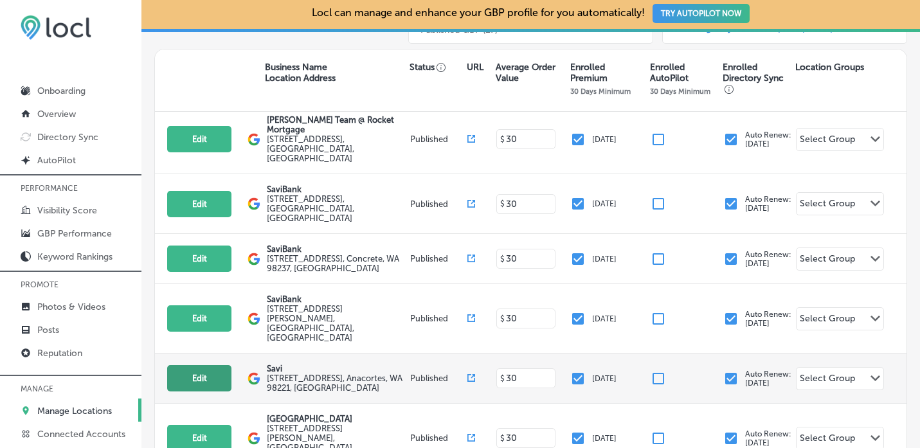
click at [213, 365] on button "Edit" at bounding box center [199, 378] width 64 height 26
select select "US"
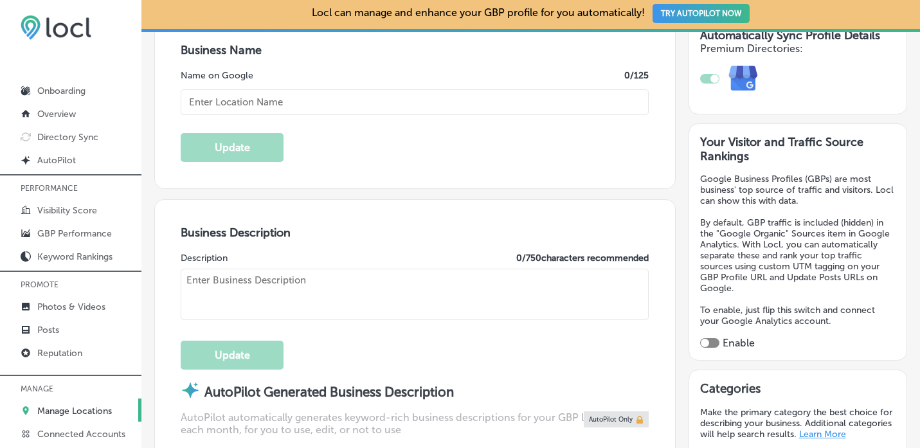
scroll to position [260, 0]
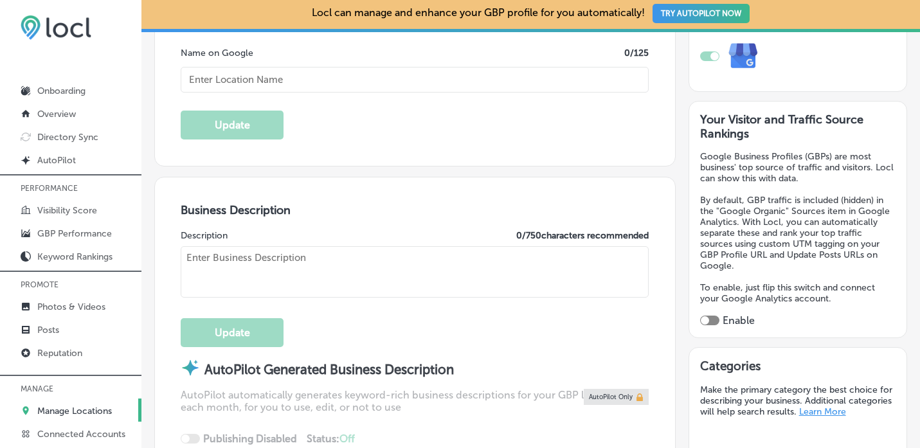
checkbox input "true"
type input "[PHONE_NUMBER]"
type textarea "SaviBank is your trusted partner for personal and business banking needs. We of…"
type textarea "Savi is your go-to destination for personal loans, mortgages, and business bank…"
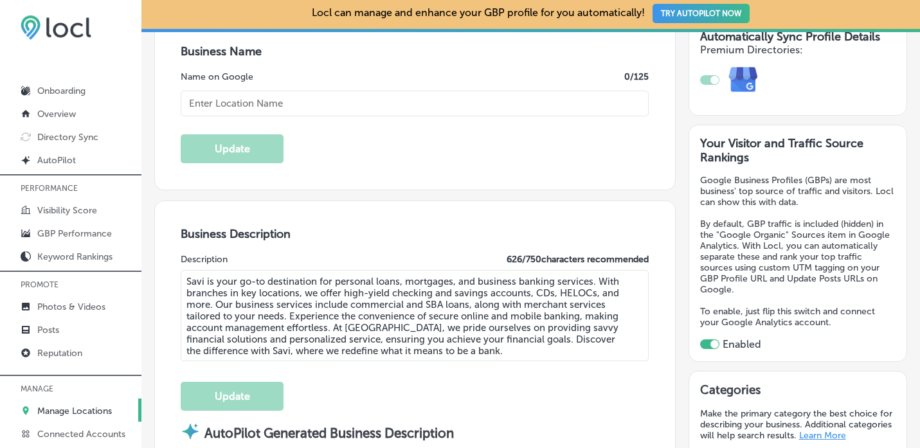
type input "[URL][DOMAIN_NAME]"
type input "[STREET_ADDRESS]"
type input "Anacortes"
type input "98221"
type input "US"
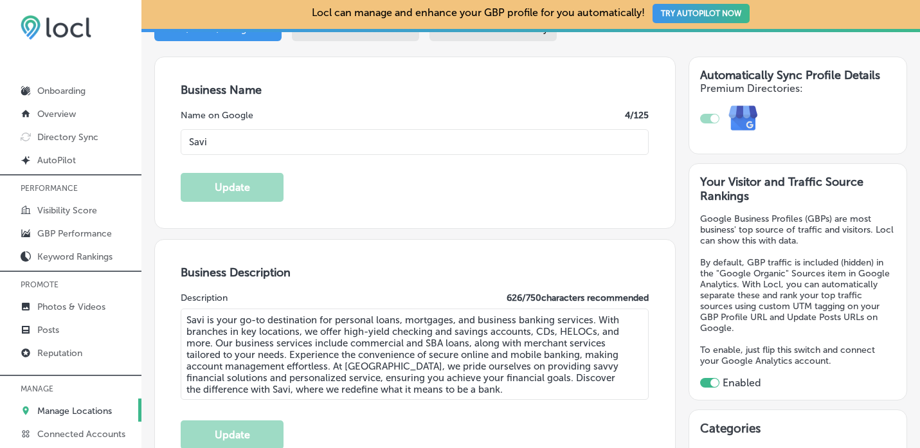
scroll to position [188, 0]
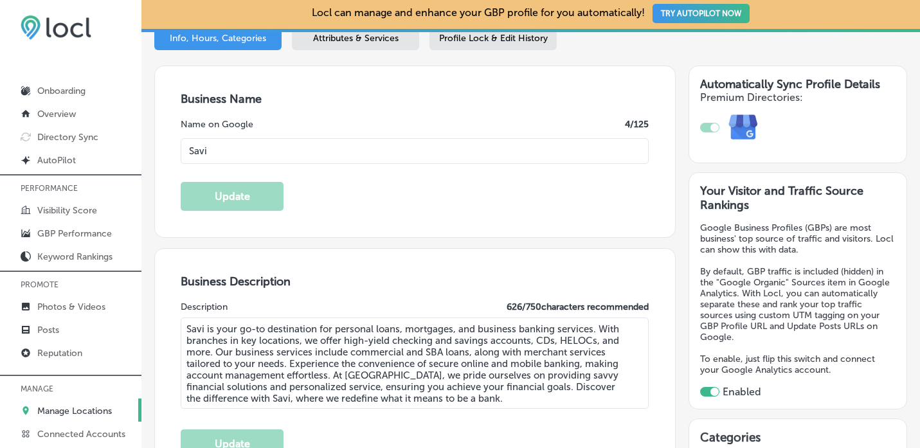
click at [311, 147] on input "Savi" at bounding box center [415, 151] width 468 height 26
type input "SaviBank"
click at [270, 194] on button "Update" at bounding box center [232, 196] width 103 height 29
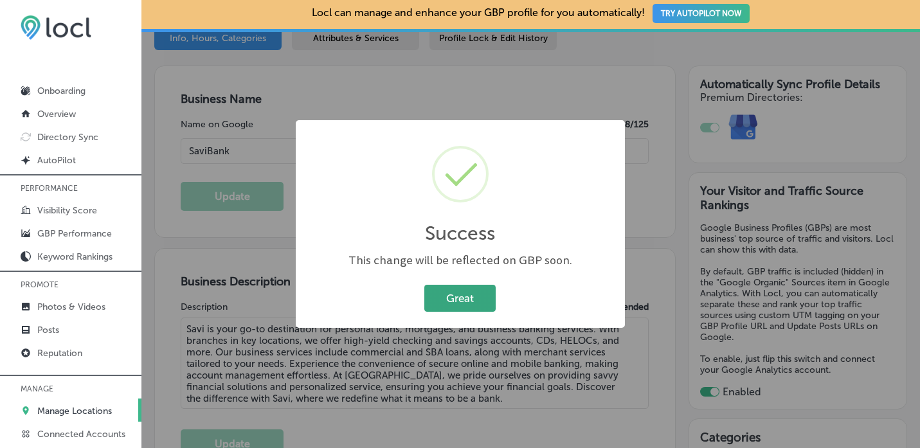
click at [467, 299] on button "Great" at bounding box center [459, 298] width 71 height 26
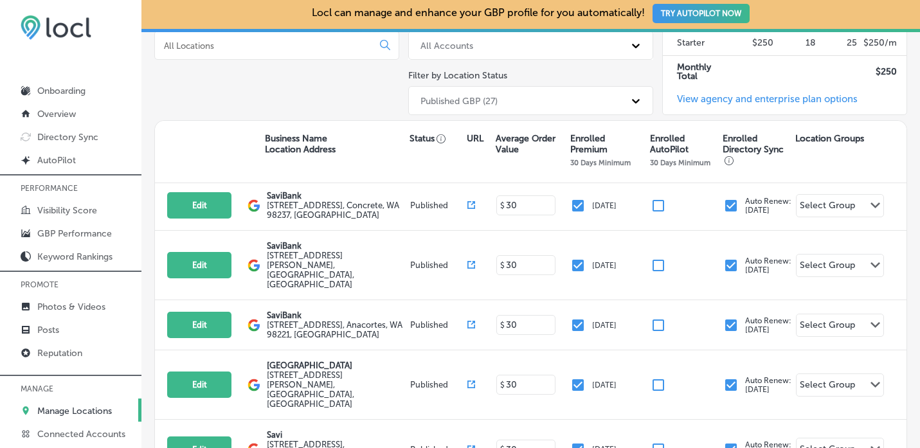
scroll to position [720, 0]
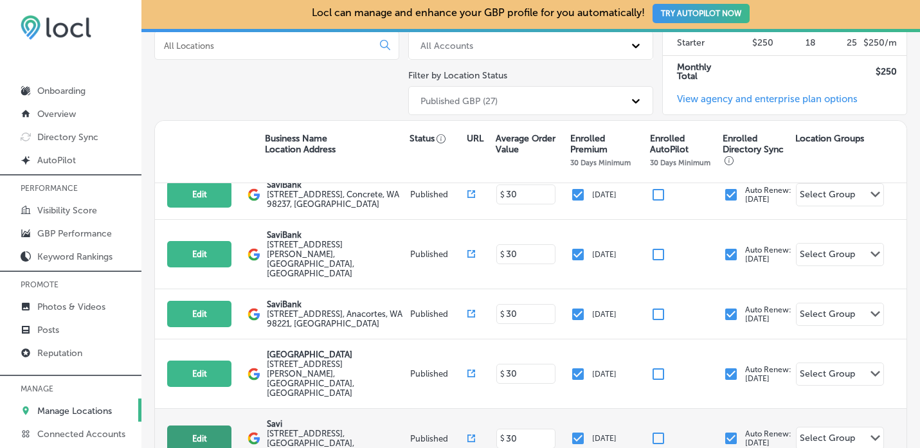
click at [206, 426] on button "Edit" at bounding box center [199, 439] width 64 height 26
select select "US"
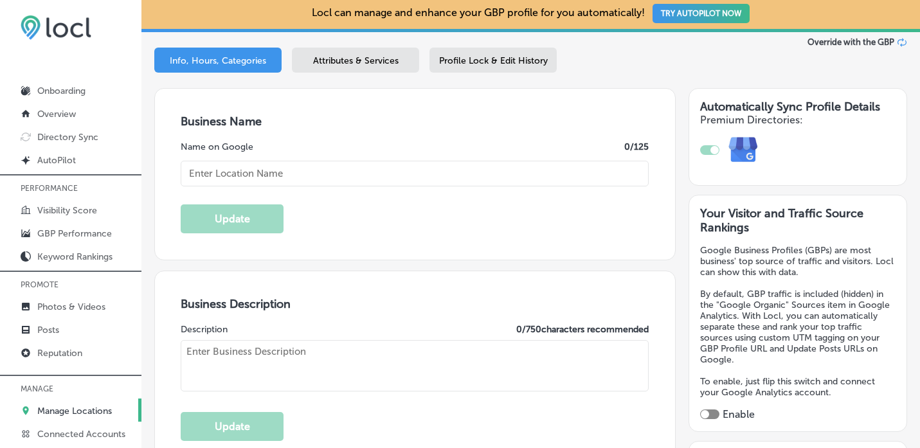
scroll to position [188, 0]
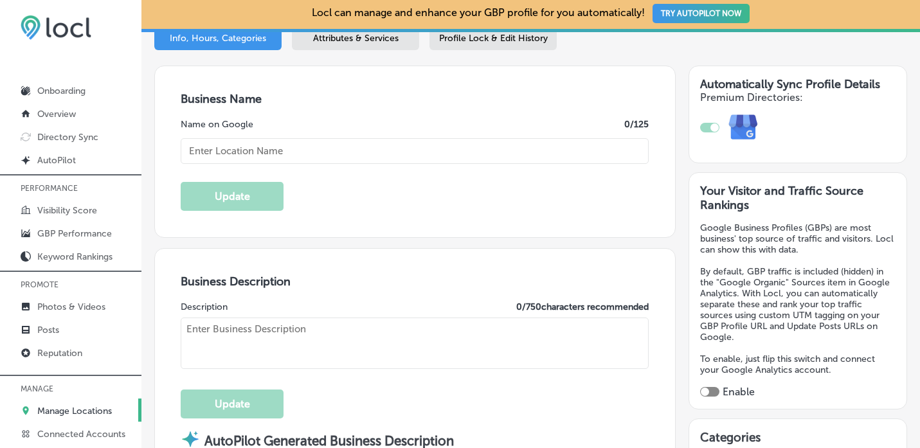
checkbox input "true"
type textarea "SaviBank is your trusted partner for personal and business banking solutions. W…"
type input "[STREET_ADDRESS]"
type input "[GEOGRAPHIC_DATA]"
type input "98277"
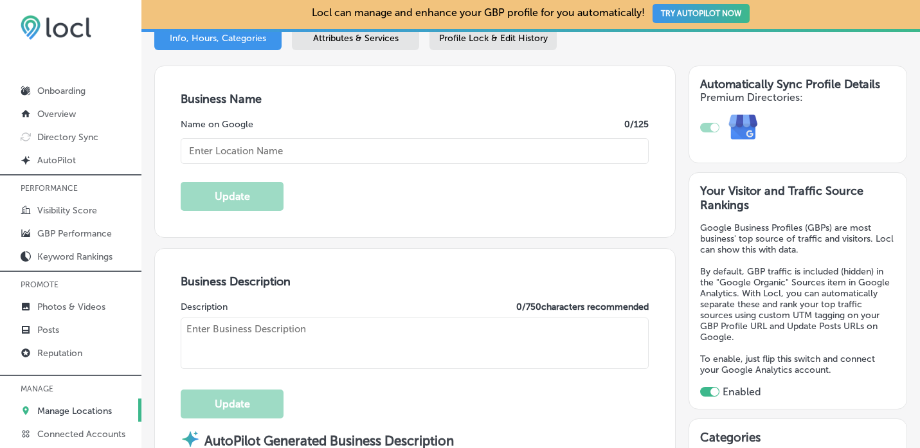
type input "US"
type input "[URL][DOMAIN_NAME]"
type textarea "Savi is your go-to destination for personal loans, mortgages, and business bank…"
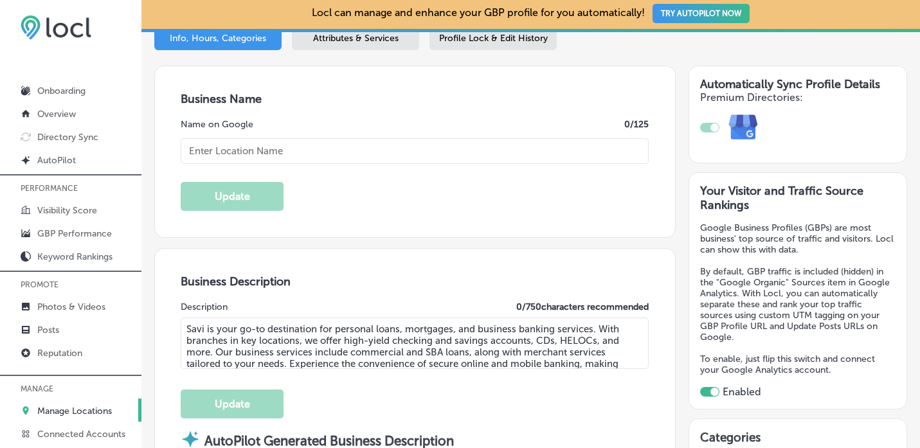
type input "[PHONE_NUMBER]"
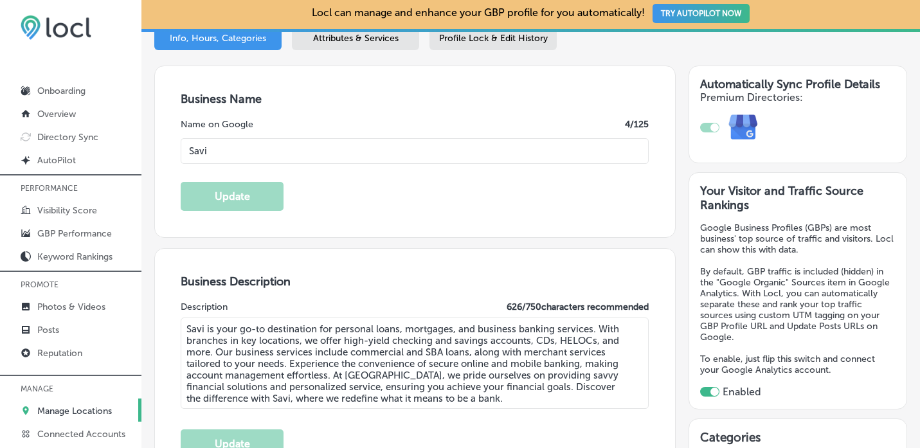
click at [266, 150] on input "Savi" at bounding box center [415, 151] width 468 height 26
type input "SaviBank"
click at [261, 192] on button "Update" at bounding box center [232, 196] width 103 height 29
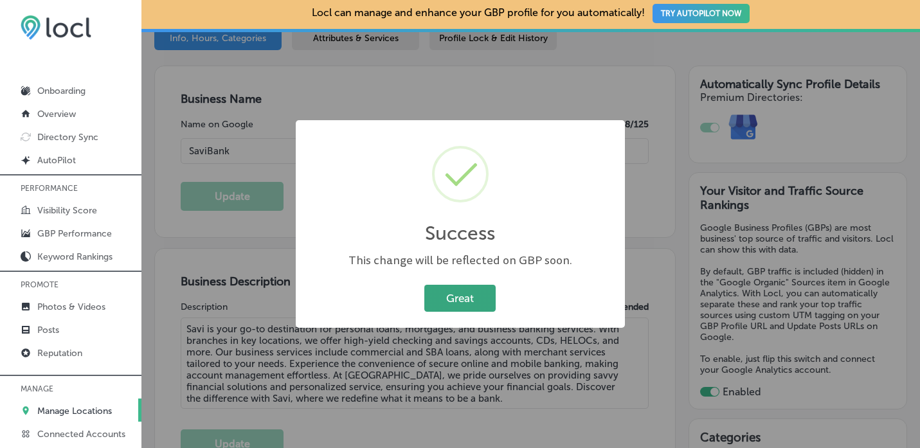
click at [455, 298] on button "Great" at bounding box center [459, 298] width 71 height 26
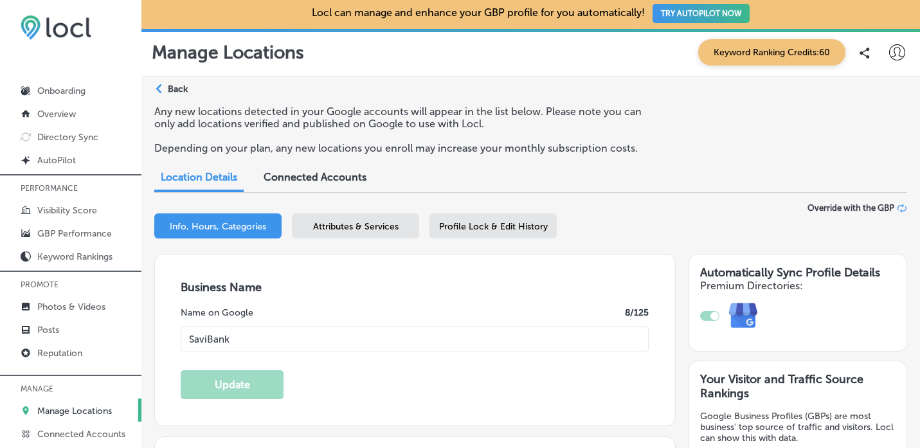
scroll to position [0, 0]
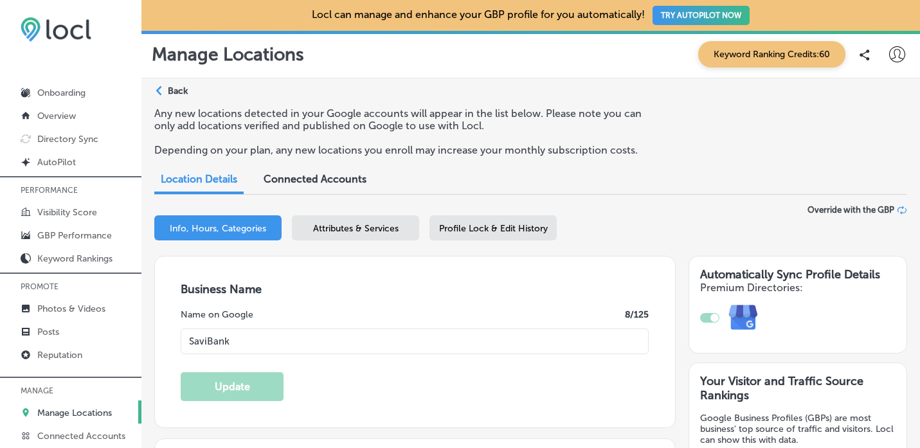
click at [172, 90] on p "Back" at bounding box center [178, 91] width 20 height 11
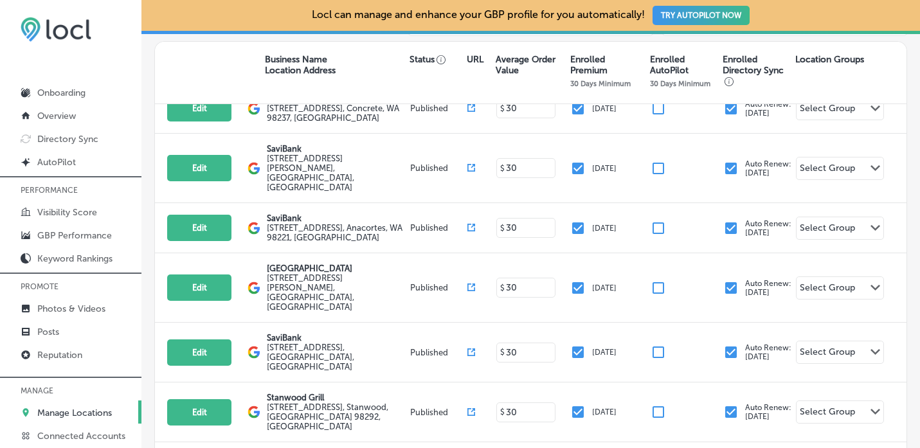
scroll to position [733, 0]
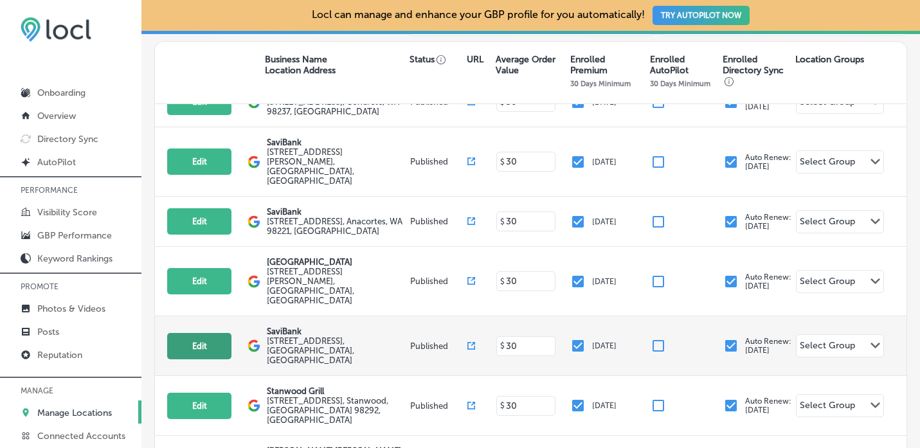
click at [224, 333] on button "Edit" at bounding box center [199, 346] width 64 height 26
select select "US"
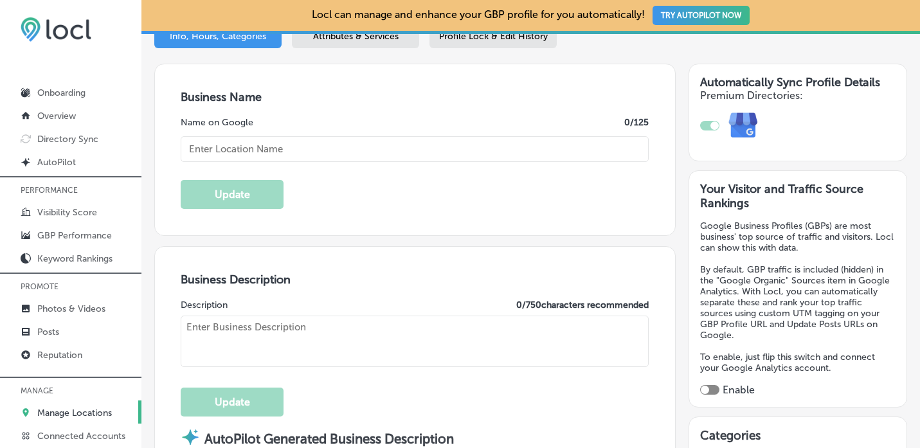
scroll to position [187, 0]
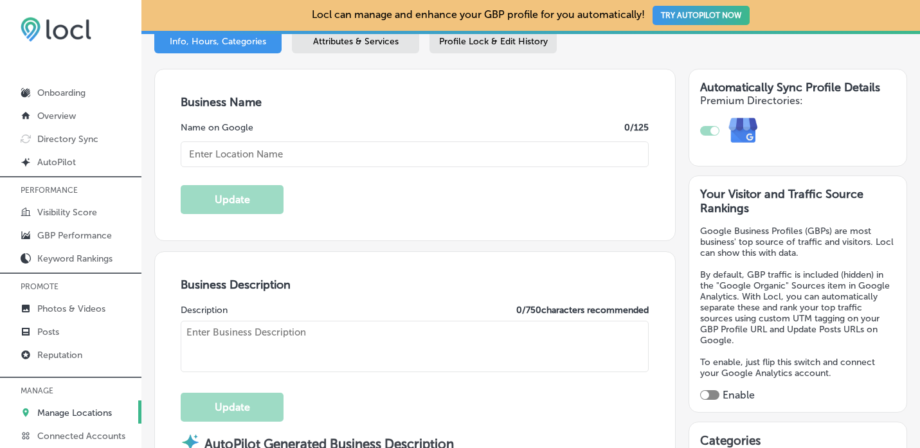
type textarea "Savi is your go-to destination for personal loans, mortgages, and business bank…"
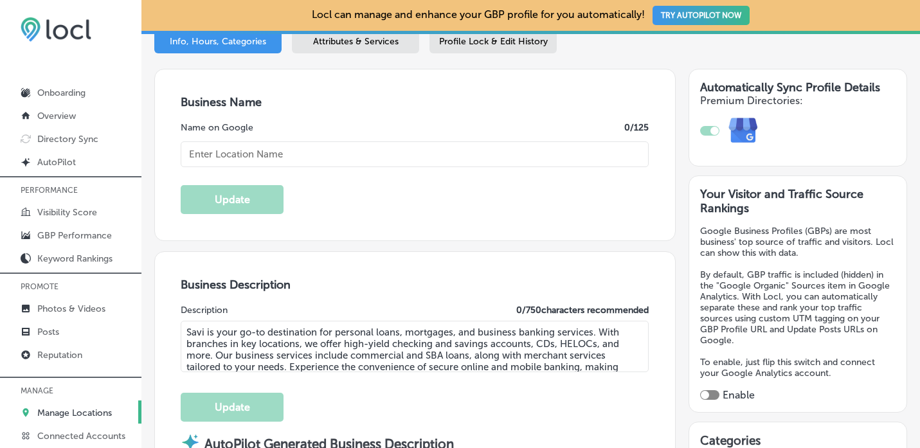
type input "[PHONE_NUMBER]"
type input "[URL][DOMAIN_NAME]"
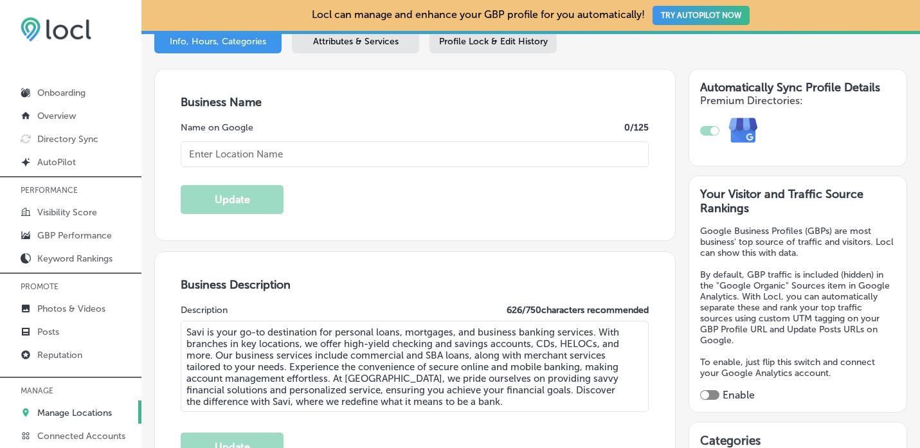
type textarea "SaviBank is your trusted partner for personal and business banking solutions. W…"
checkbox input "true"
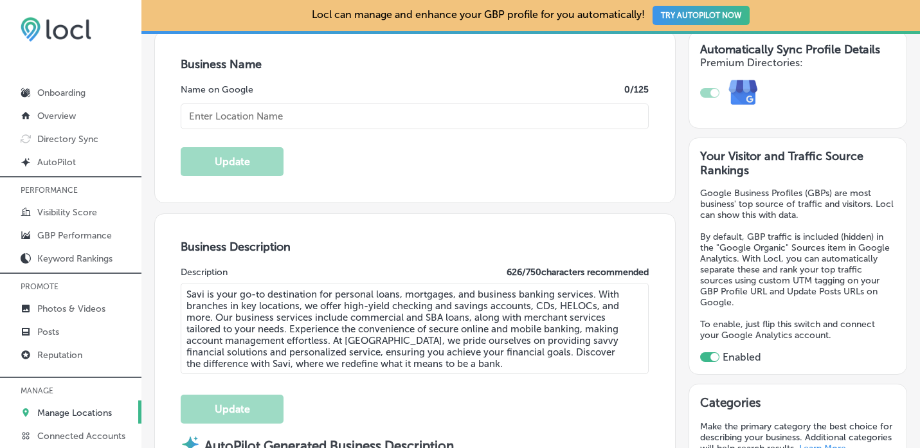
type input "SaviBank"
type input "[STREET_ADDRESS]"
type input "[GEOGRAPHIC_DATA]"
type input "98277"
type input "US"
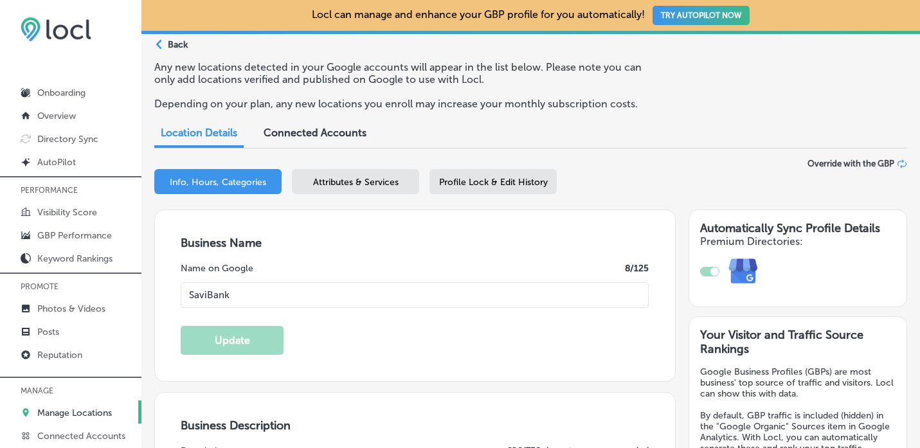
scroll to position [0, 0]
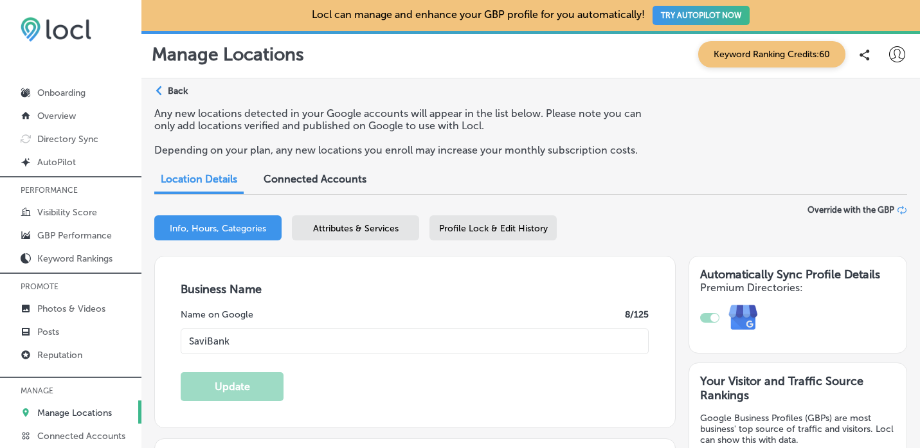
click at [349, 232] on span "Attributes & Services" at bounding box center [356, 228] width 86 height 11
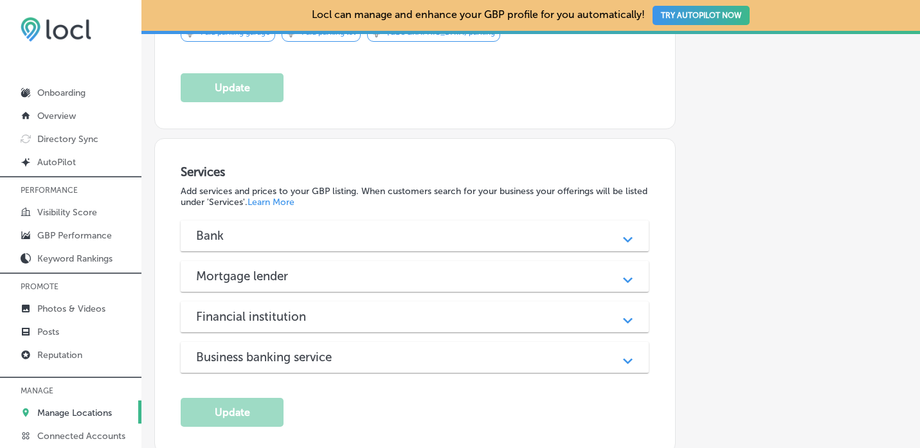
scroll to position [1049, 0]
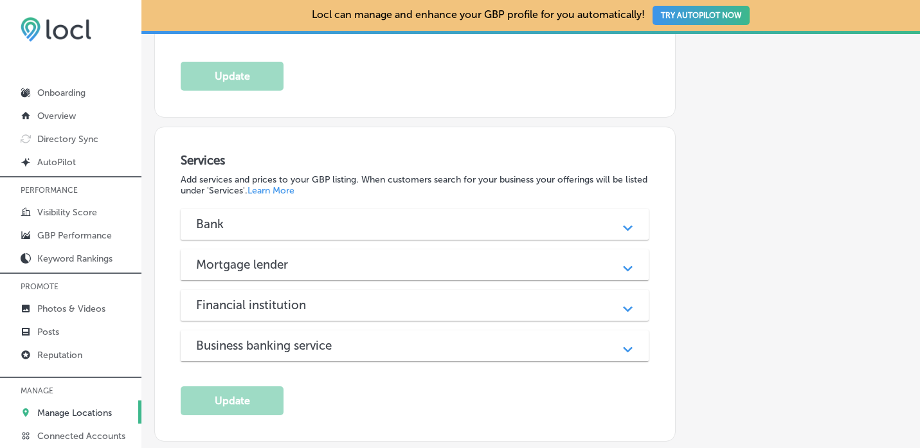
click at [628, 225] on polygon at bounding box center [628, 228] width 10 height 6
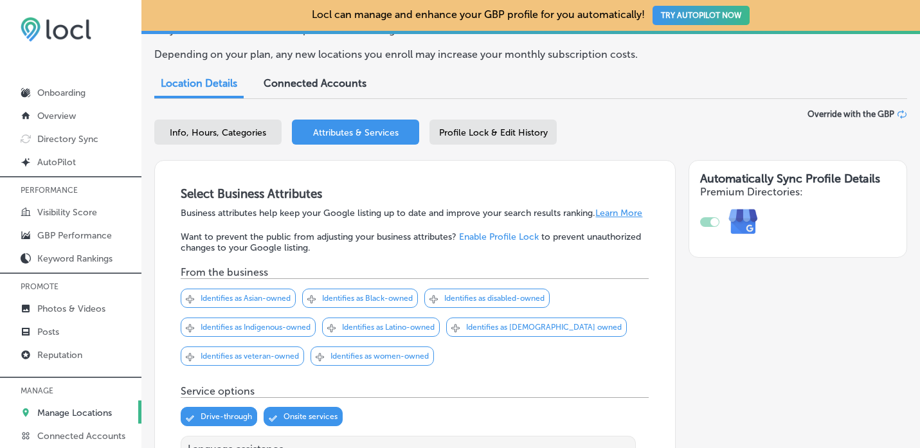
scroll to position [0, 0]
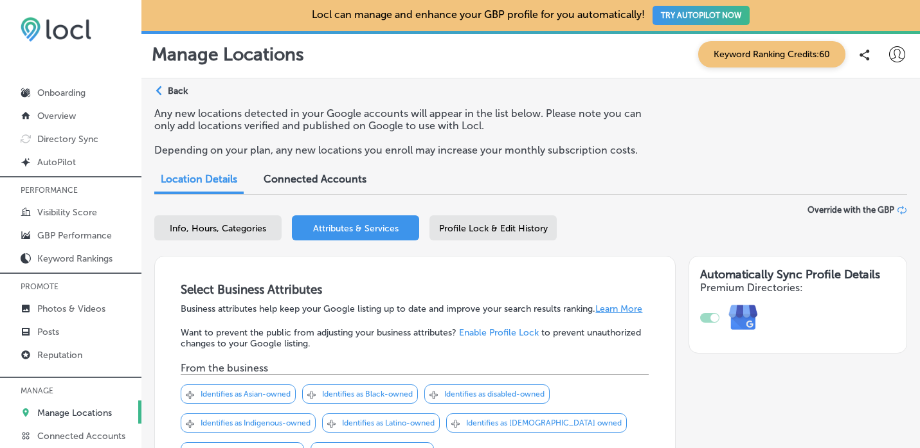
click at [522, 232] on span "Profile Lock & Edit History" at bounding box center [493, 228] width 109 height 11
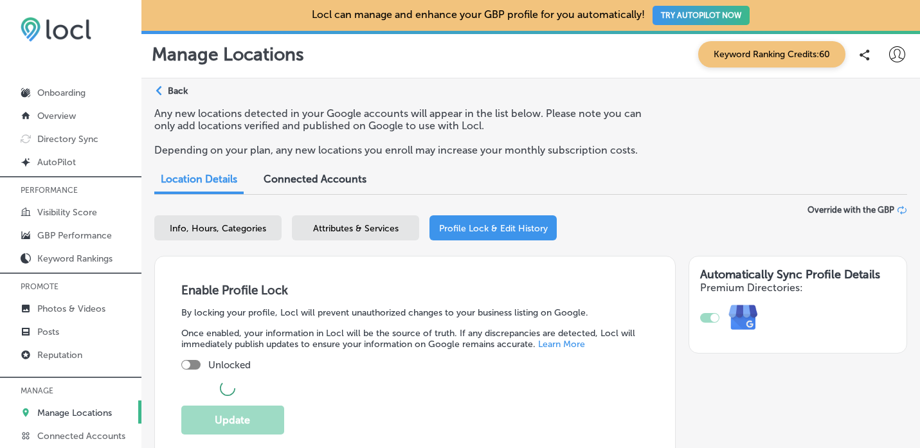
checkbox input "true"
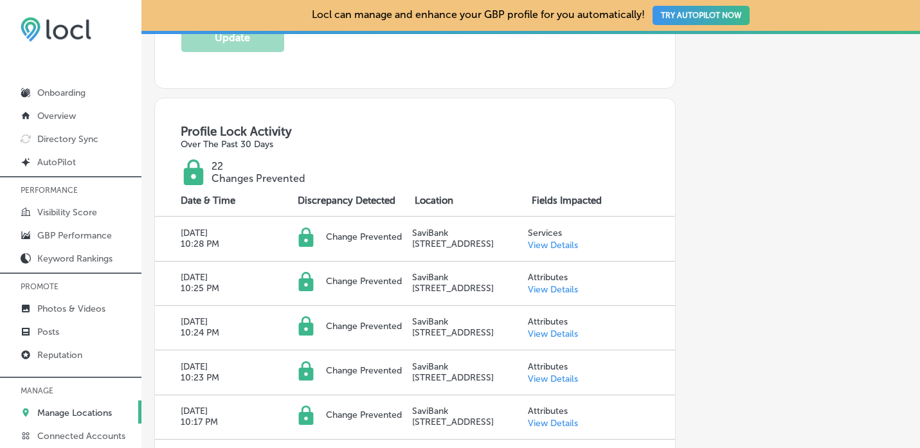
scroll to position [381, 0]
